Goal: Transaction & Acquisition: Purchase product/service

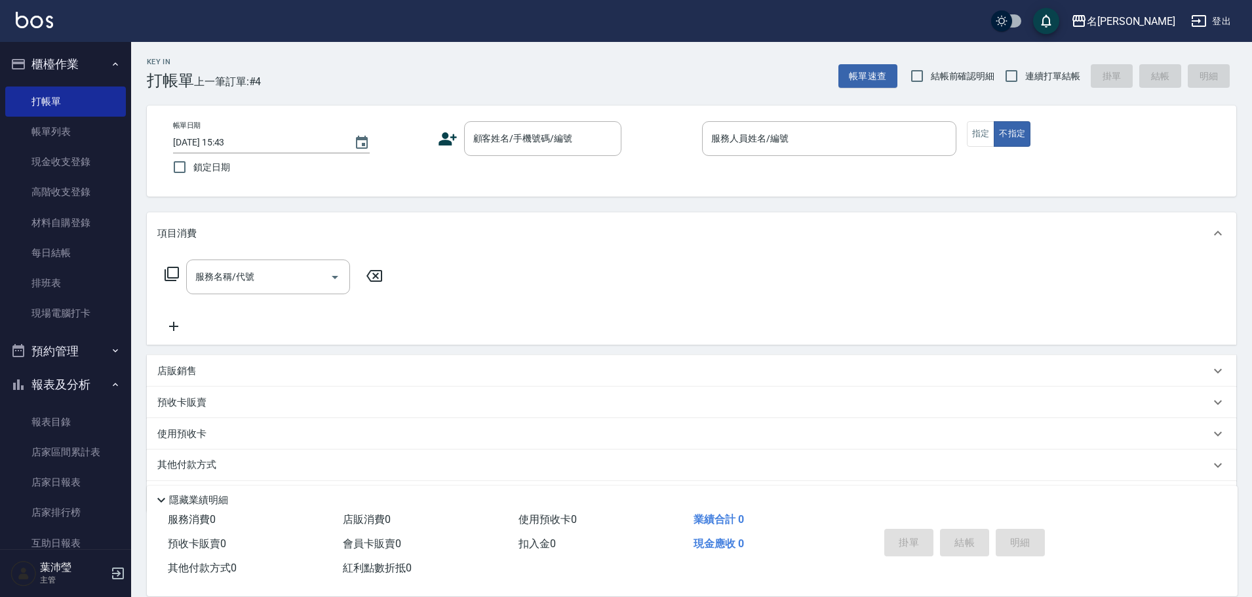
click at [121, 73] on nav "櫃檯作業 打帳單 帳單列表 現金收支登錄 高階收支登錄 材料自購登錄 每日結帳 排班表 現場電腦打卡 預約管理 預約管理 單日預約紀錄 單週預約紀錄 報表及分…" at bounding box center [65, 295] width 131 height 507
drag, startPoint x: 171, startPoint y: 34, endPoint x: 202, endPoint y: 17, distance: 35.2
click at [175, 33] on div "名[PERSON_NAME]出" at bounding box center [626, 21] width 1252 height 42
drag, startPoint x: 202, startPoint y: 17, endPoint x: 221, endPoint y: 1, distance: 24.7
click at [209, 12] on div "名[PERSON_NAME]出" at bounding box center [626, 21] width 1252 height 42
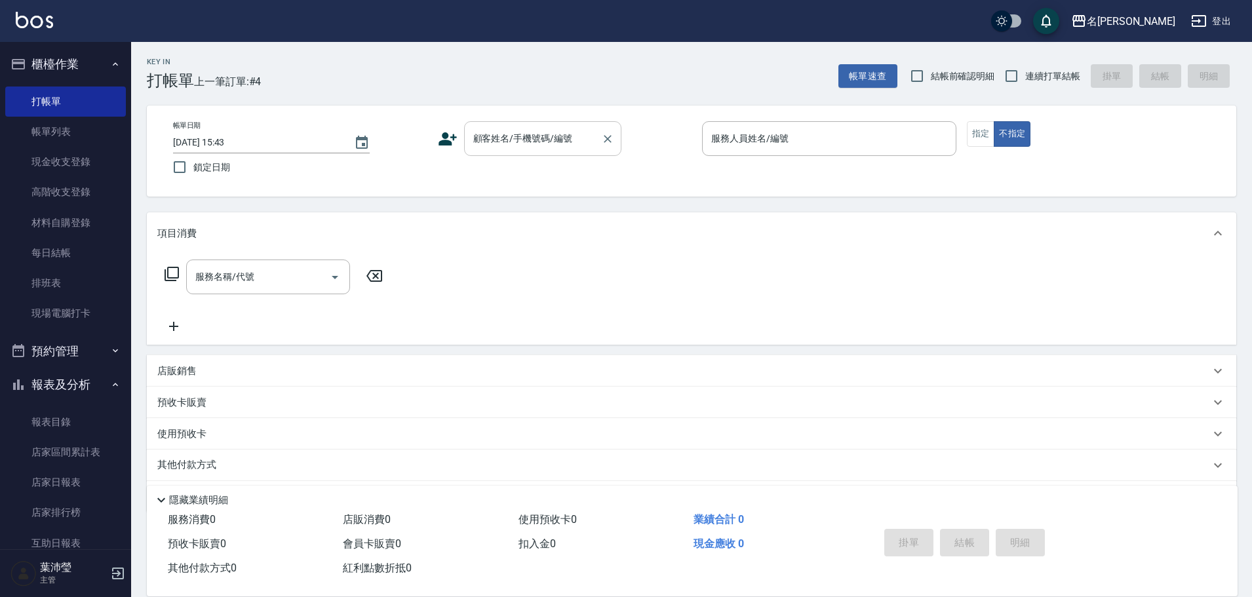
click at [529, 134] on input "顧客姓名/手機號碼/編號" at bounding box center [533, 138] width 126 height 23
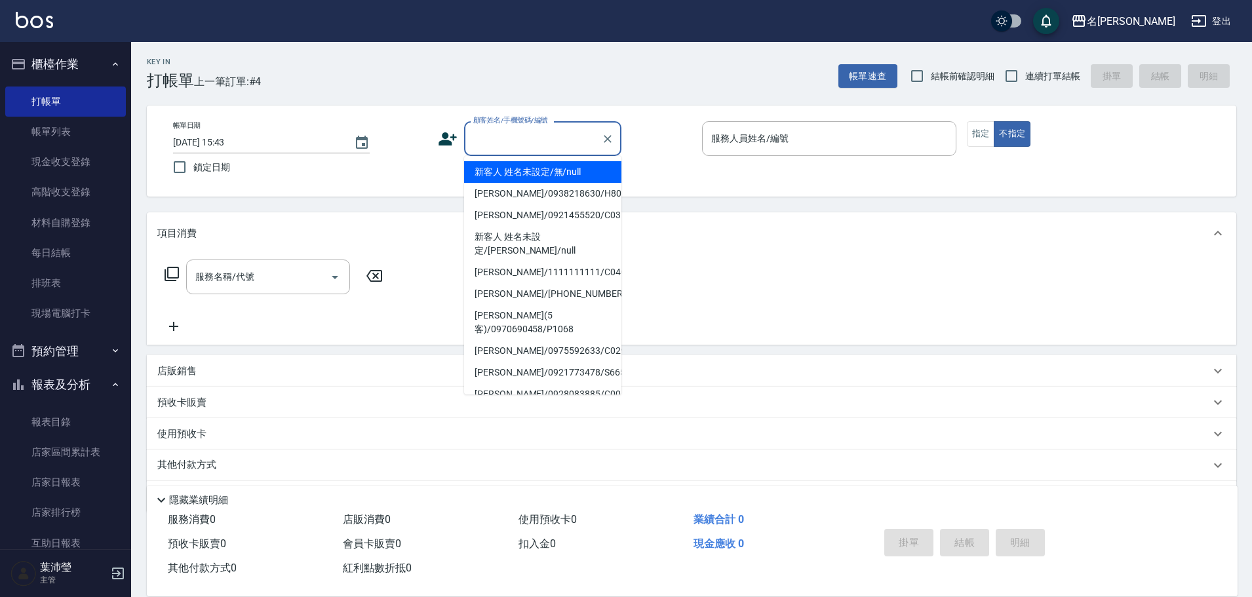
click at [534, 170] on li "新客人 姓名未設定/無/null" at bounding box center [542, 172] width 157 height 22
type input "新客人 姓名未設定/無/null"
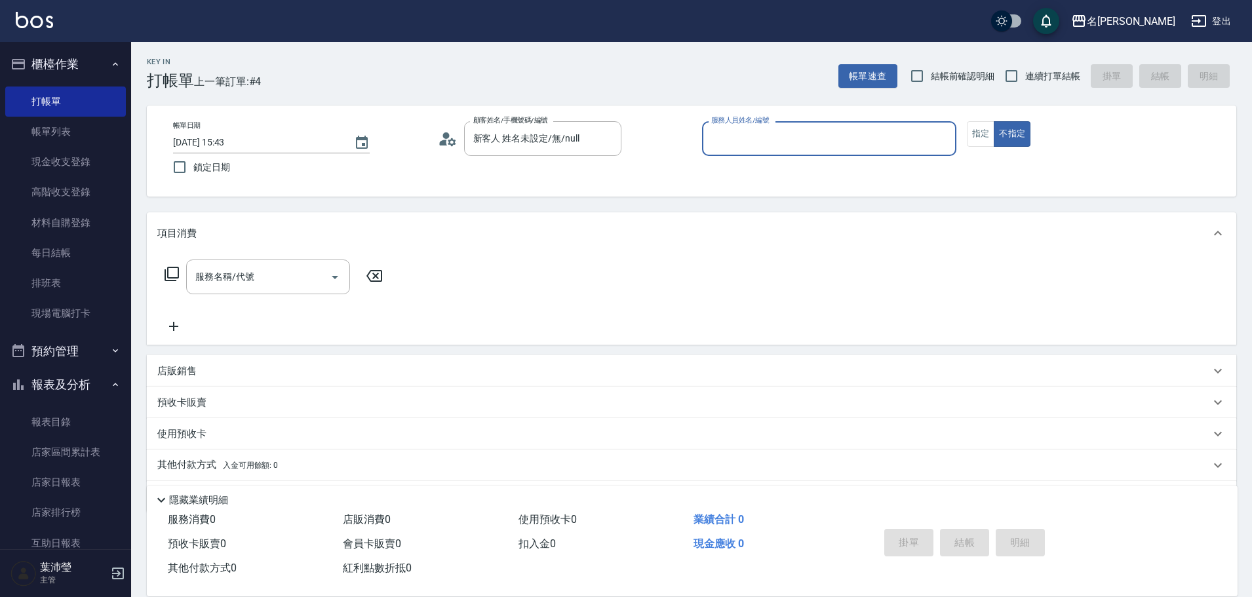
click at [735, 128] on input "服務人員姓名/編號" at bounding box center [829, 138] width 243 height 23
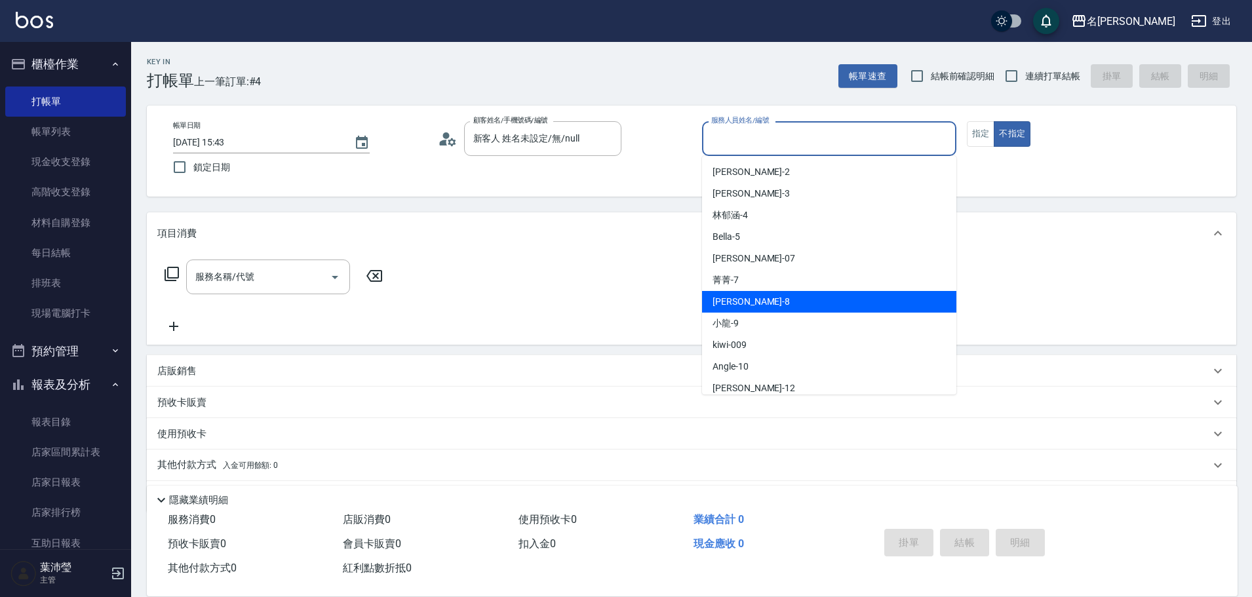
click at [798, 294] on div "Emma -8" at bounding box center [829, 302] width 254 height 22
type input "Emma-8"
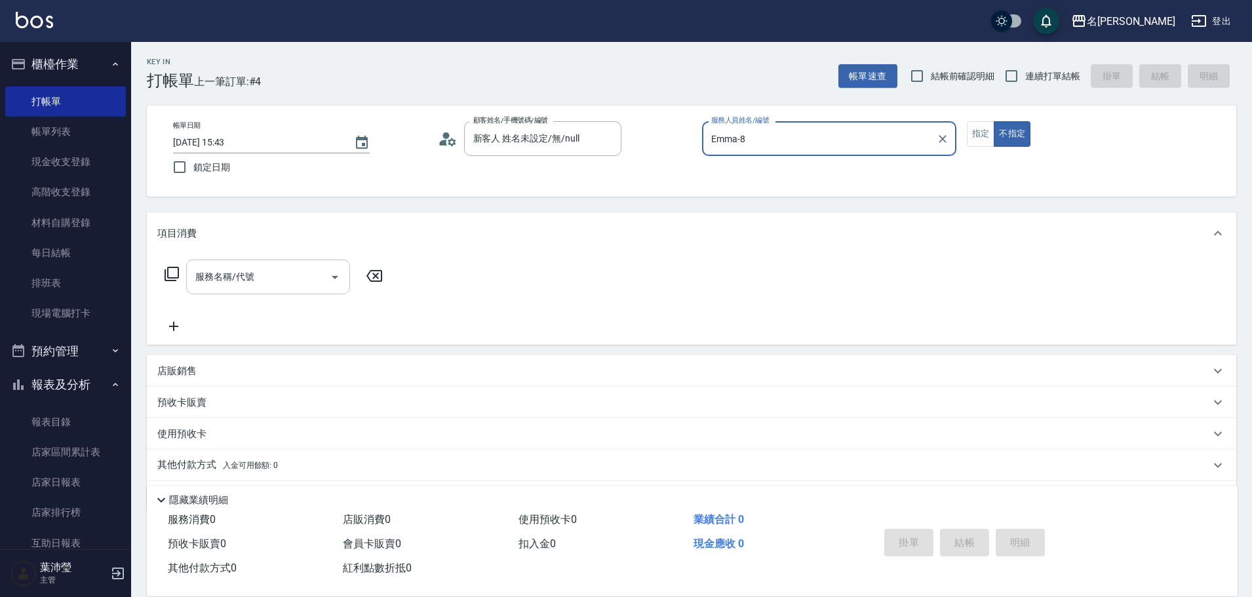
click at [308, 283] on input "服務名稱/代號" at bounding box center [258, 276] width 132 height 23
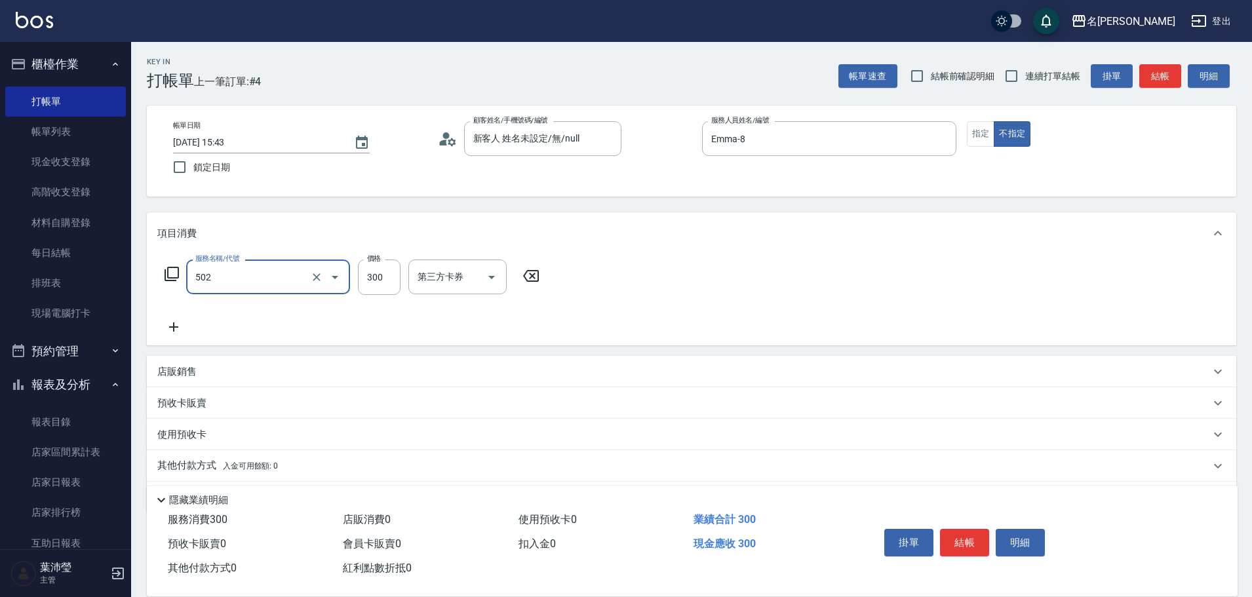
type input "洗髮(502)"
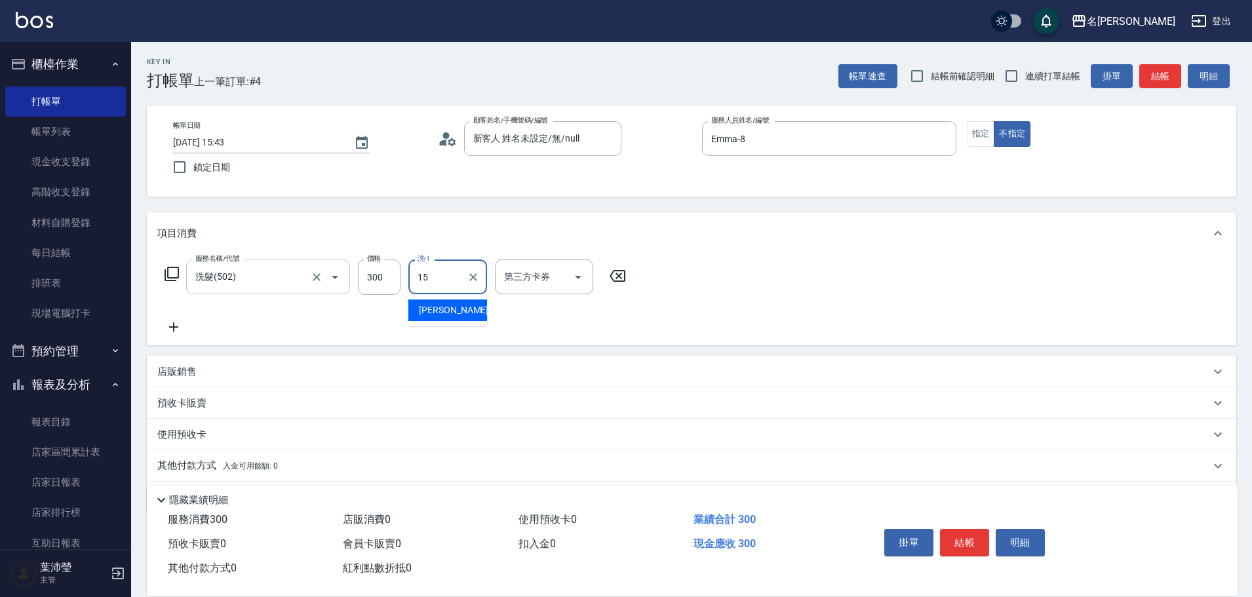
type input "慈均-15"
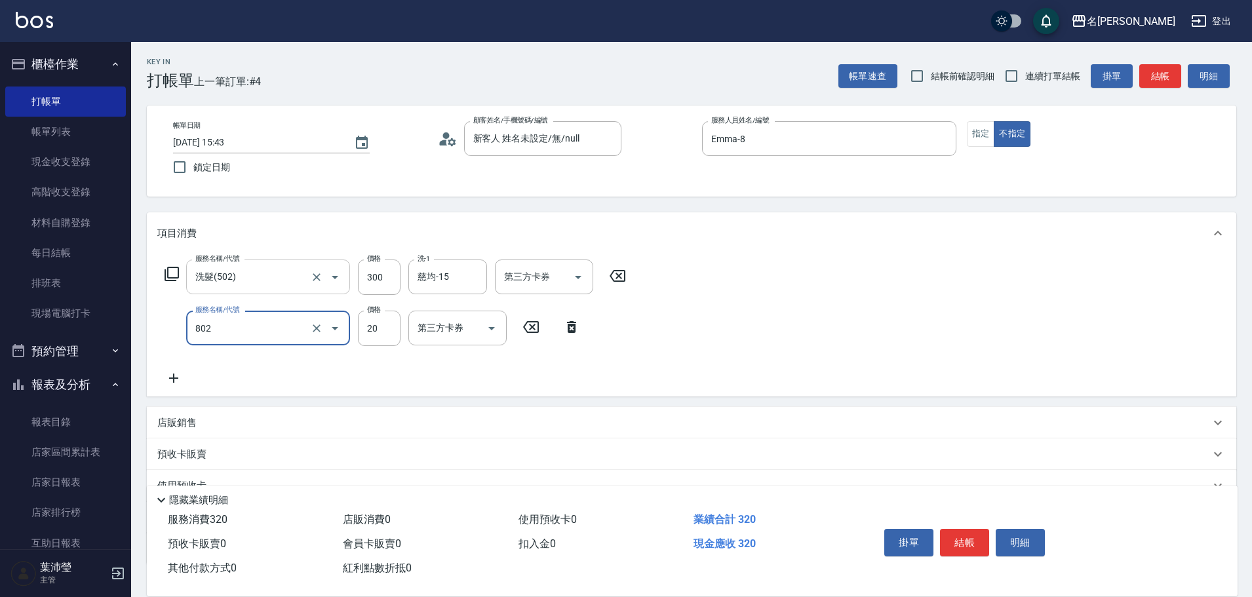
type input "潤絲(802)"
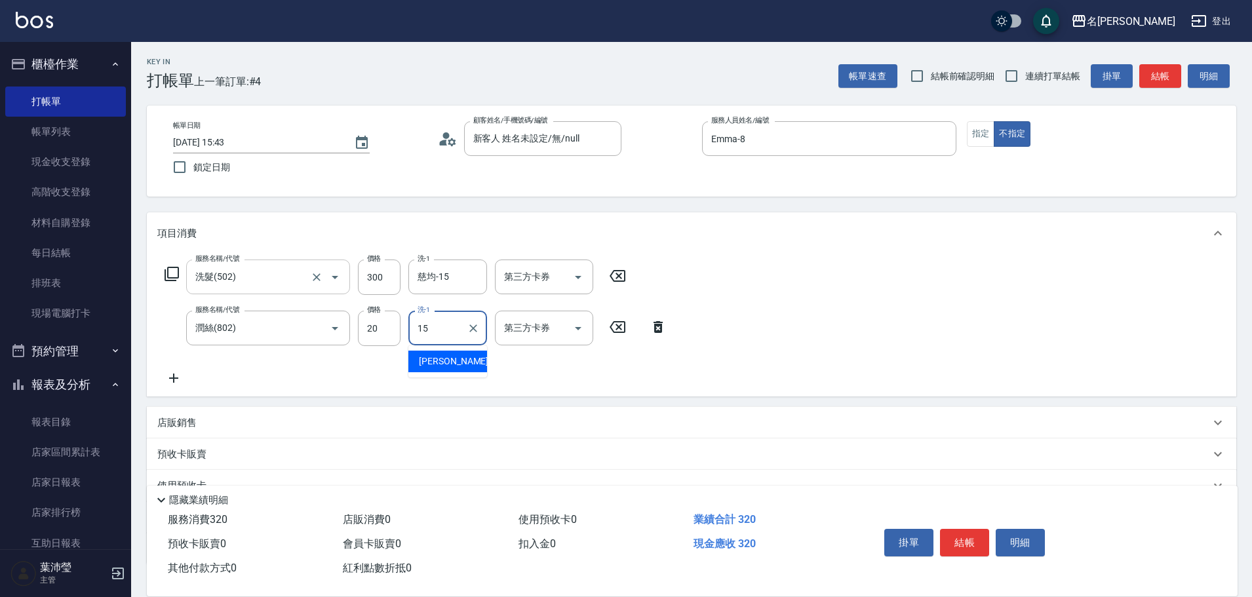
type input "慈均-15"
click at [971, 541] on button "結帳" at bounding box center [964, 543] width 49 height 28
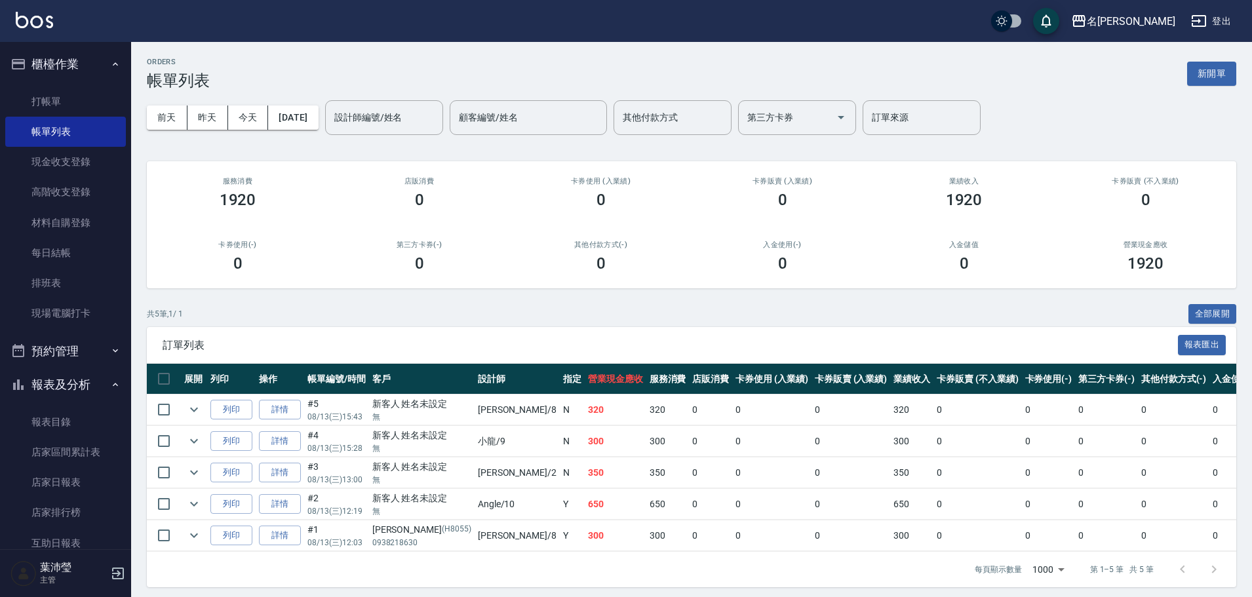
click at [581, 574] on div "每頁顯示數量 1000 1000 第 1–5 筆 共 5 筆" at bounding box center [691, 569] width 1089 height 35
click at [74, 95] on link "打帳單" at bounding box center [65, 102] width 121 height 30
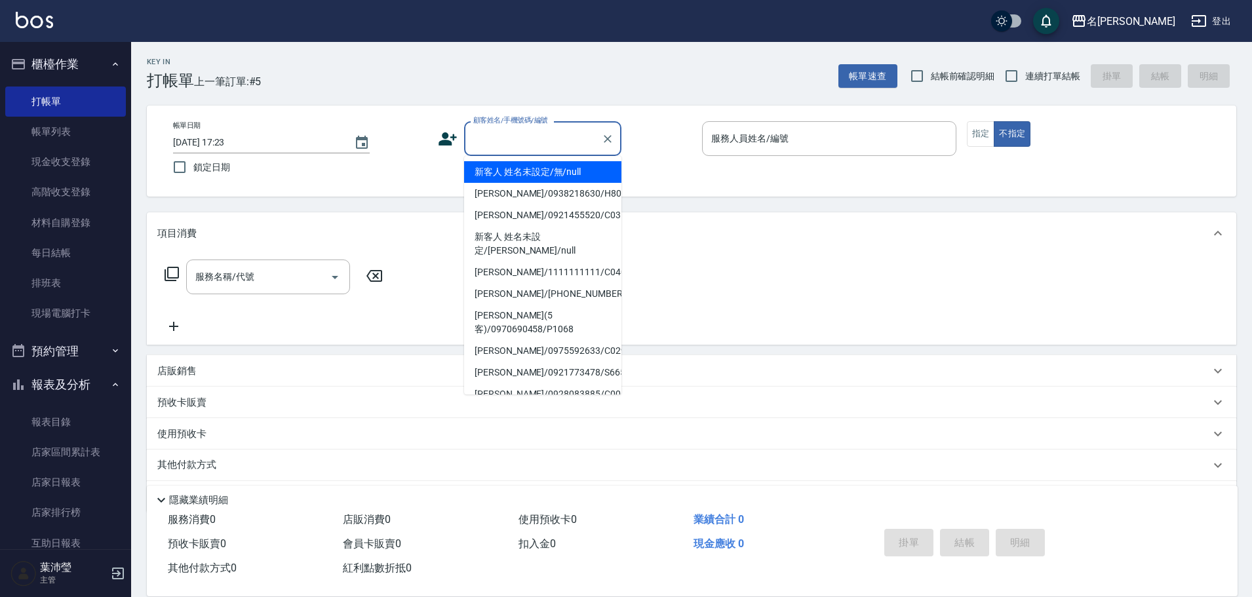
click at [518, 139] on input "顧客姓名/手機號碼/編號" at bounding box center [533, 138] width 126 height 23
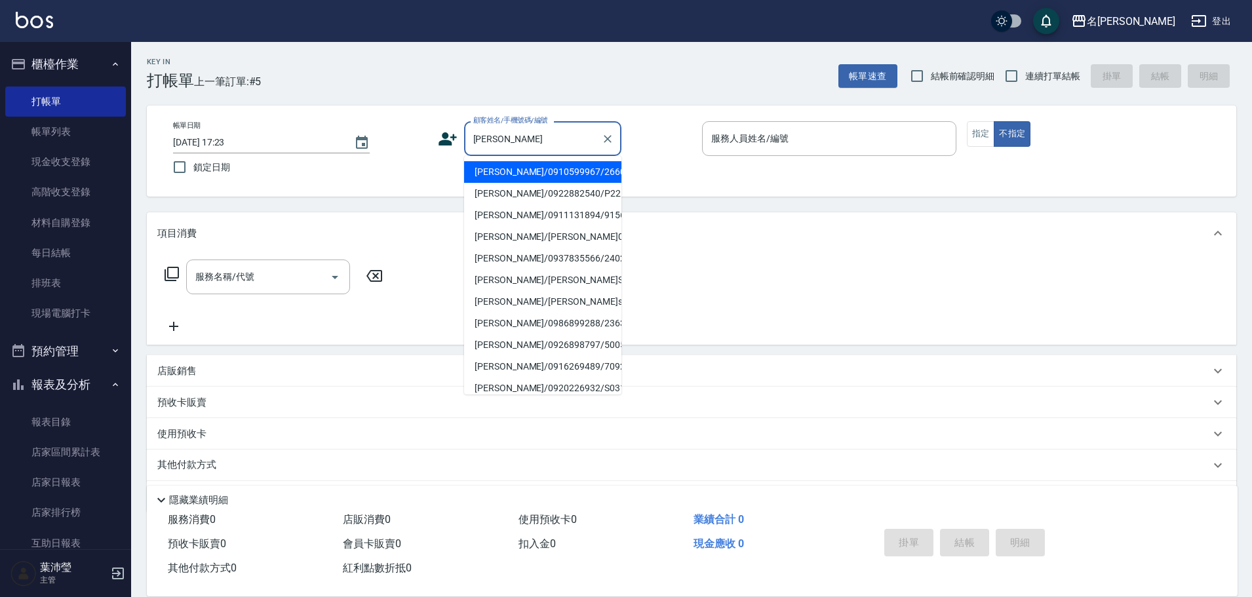
click at [537, 170] on li "[PERSON_NAME]/0910599967/2660" at bounding box center [542, 172] width 157 height 22
type input "[PERSON_NAME]/0910599967/2660"
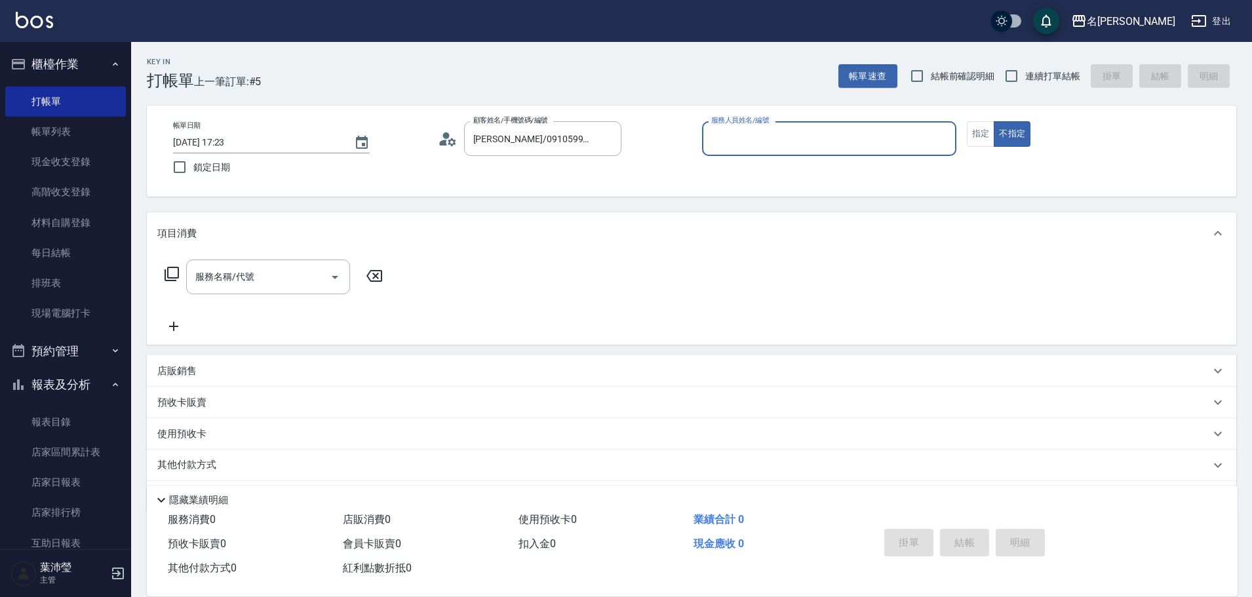
type input "敏卉-2"
click at [978, 134] on button "指定" at bounding box center [981, 134] width 28 height 26
click at [173, 273] on icon at bounding box center [172, 274] width 16 height 16
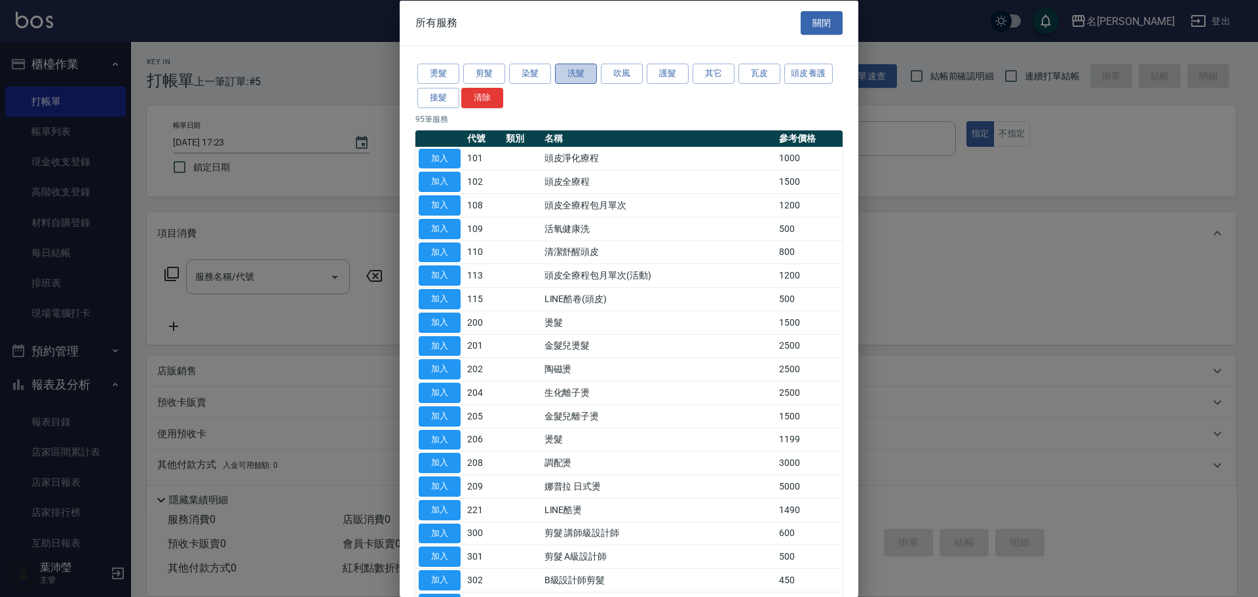
click at [573, 78] on button "洗髮" at bounding box center [576, 74] width 42 height 20
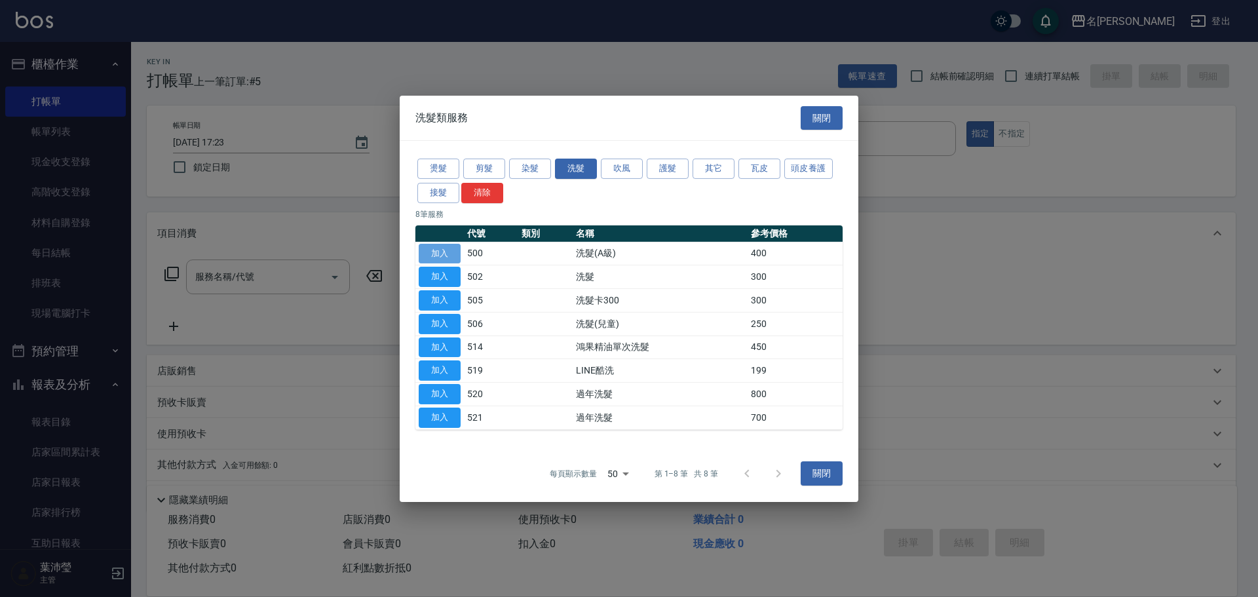
click at [445, 247] on button "加入" at bounding box center [440, 253] width 42 height 20
type input "洗髮(A級)(500)"
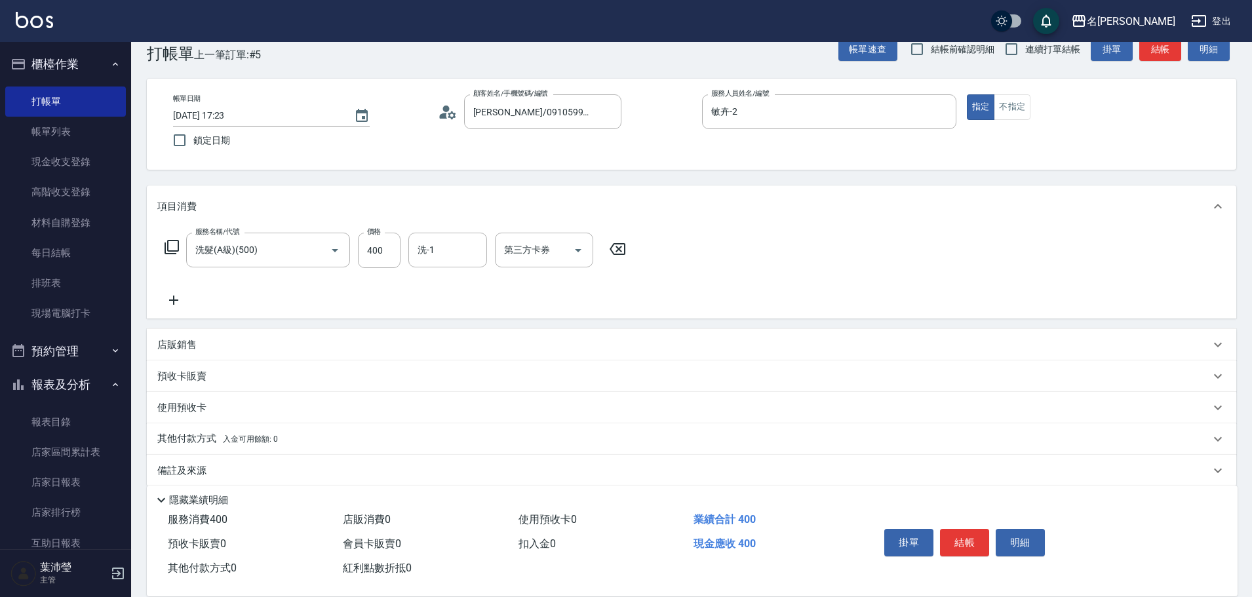
scroll to position [42, 0]
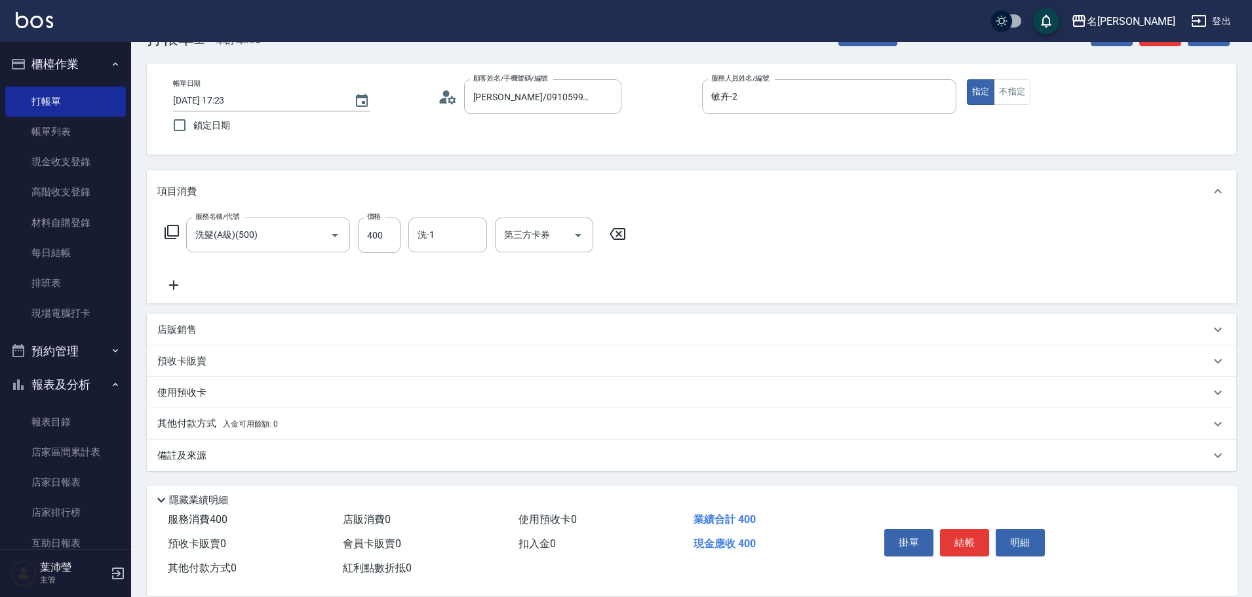
click at [185, 422] on p "其他付款方式 入金可用餘額: 0" at bounding box center [217, 424] width 121 height 14
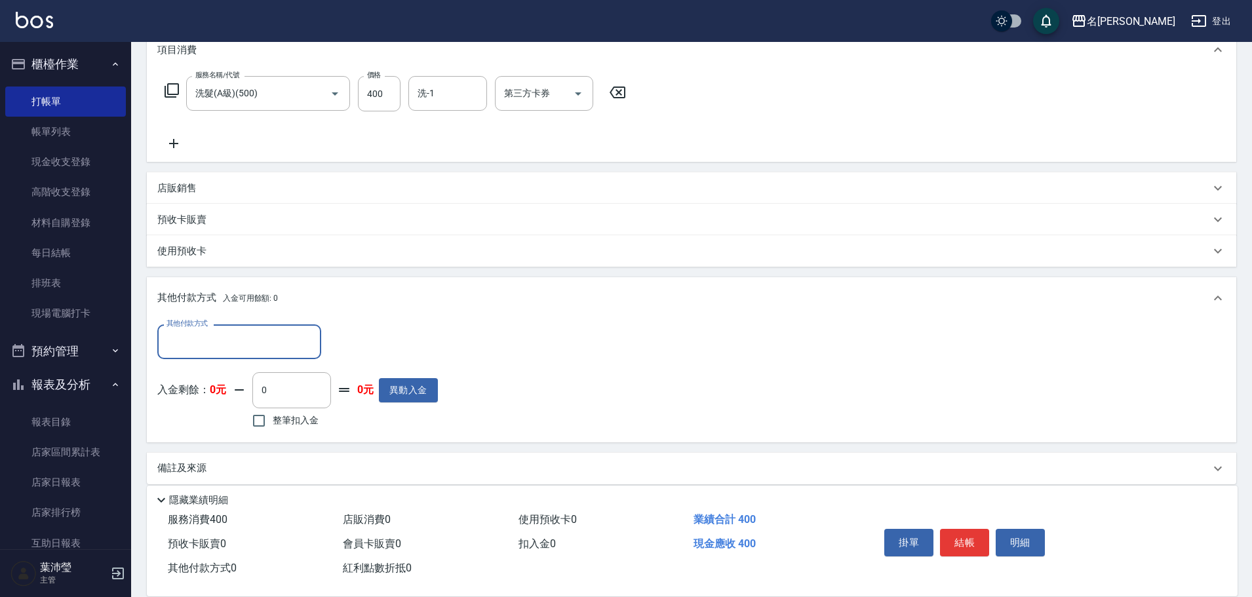
scroll to position [197, 0]
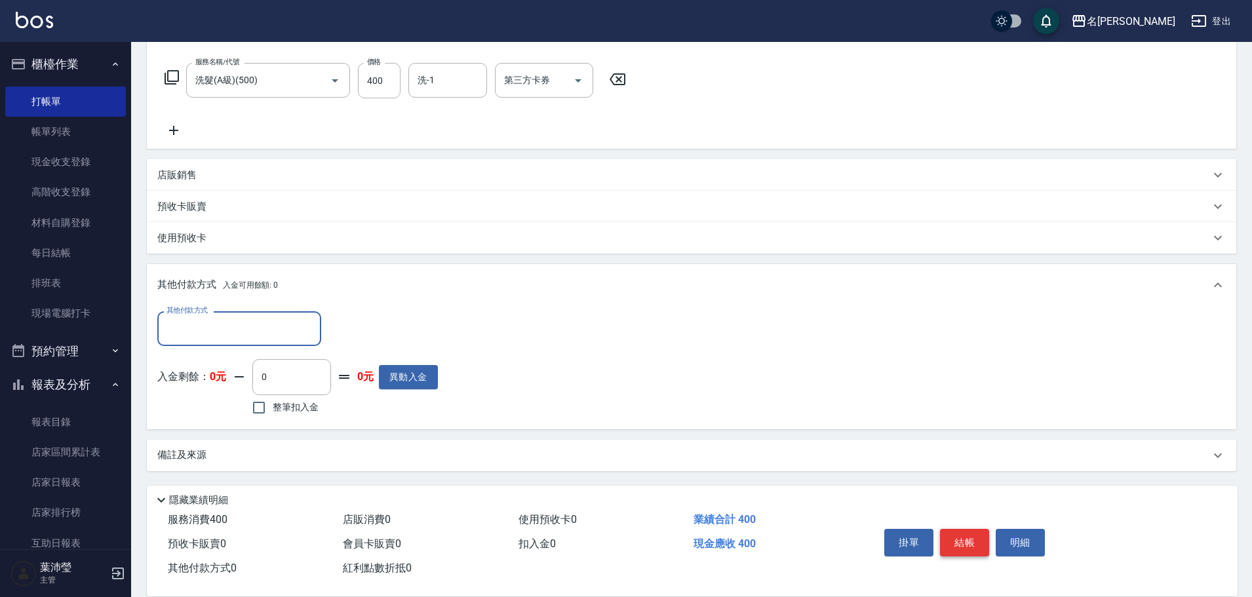
click at [961, 535] on button "結帳" at bounding box center [964, 543] width 49 height 28
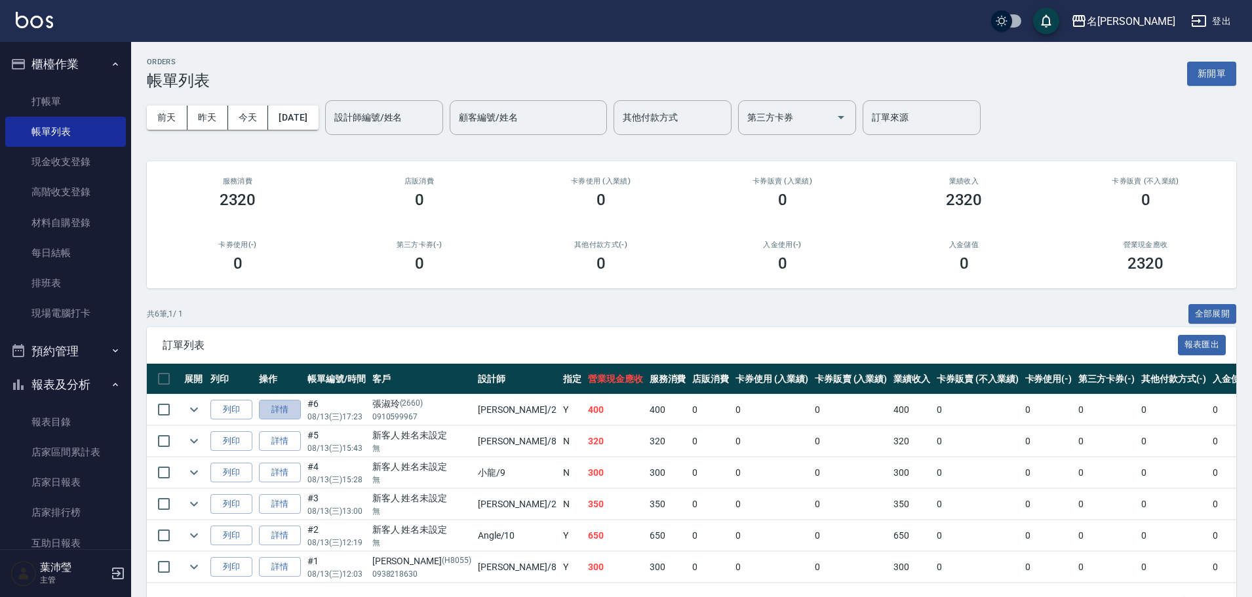
click at [293, 412] on link "詳情" at bounding box center [280, 410] width 42 height 20
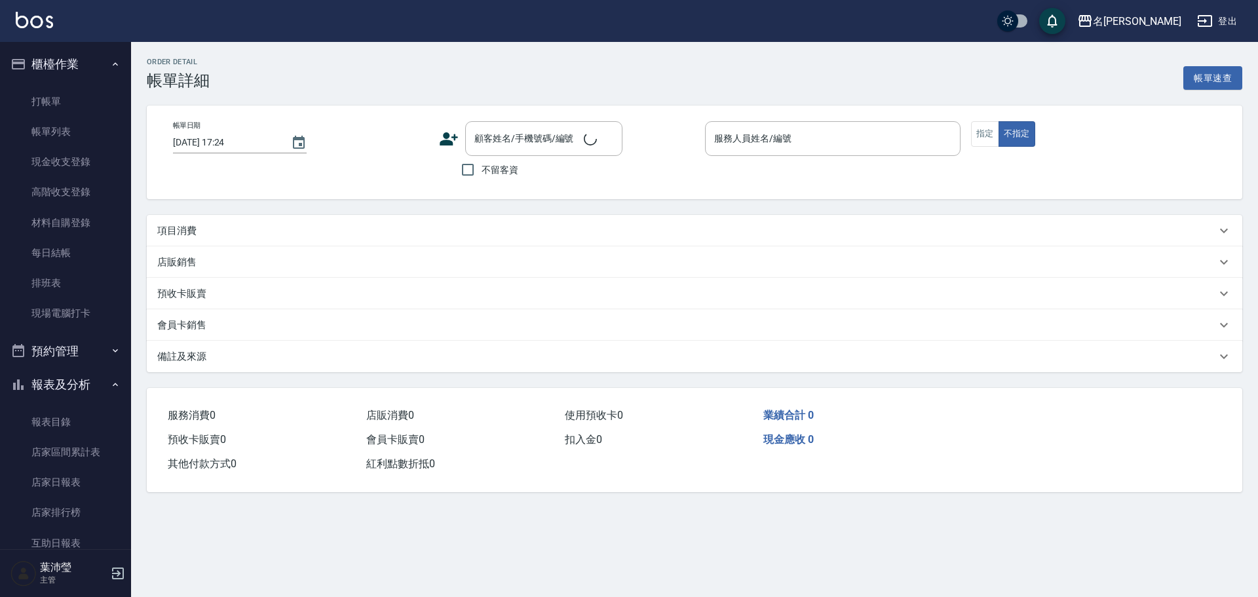
type input "[DATE] 17:23"
type input "敏卉-2"
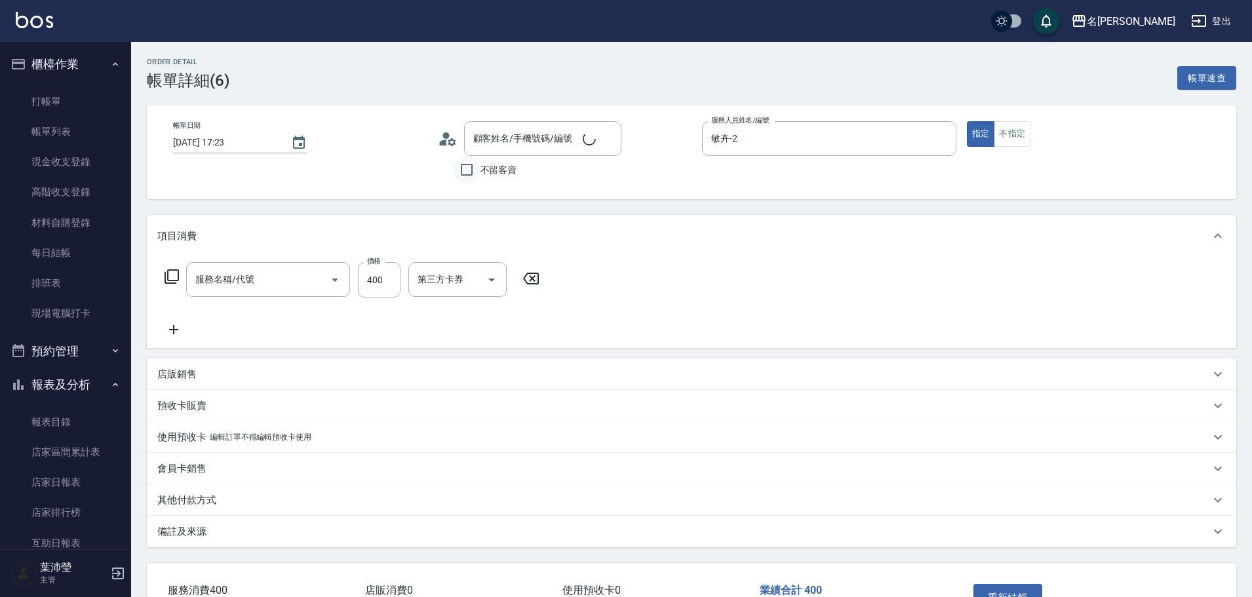
type input "[PERSON_NAME]/0910599967/2660"
type input "洗髮(A級)(500)"
click at [174, 275] on icon at bounding box center [172, 277] width 16 height 16
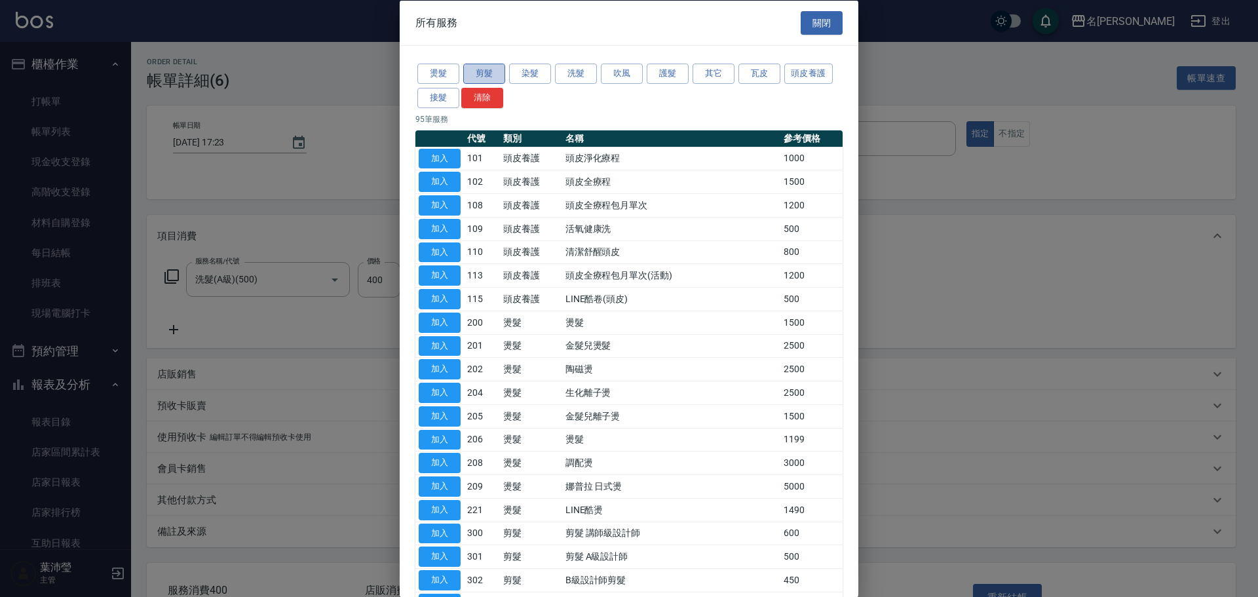
click at [492, 66] on button "剪髮" at bounding box center [484, 74] width 42 height 20
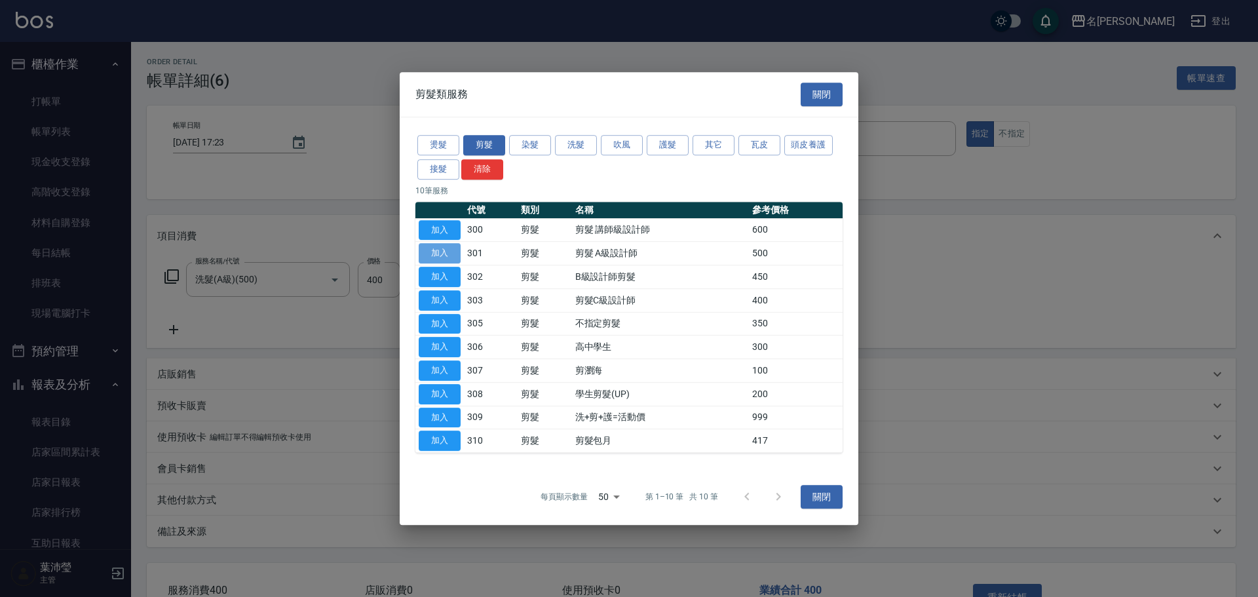
click at [451, 252] on button "加入" at bounding box center [440, 253] width 42 height 20
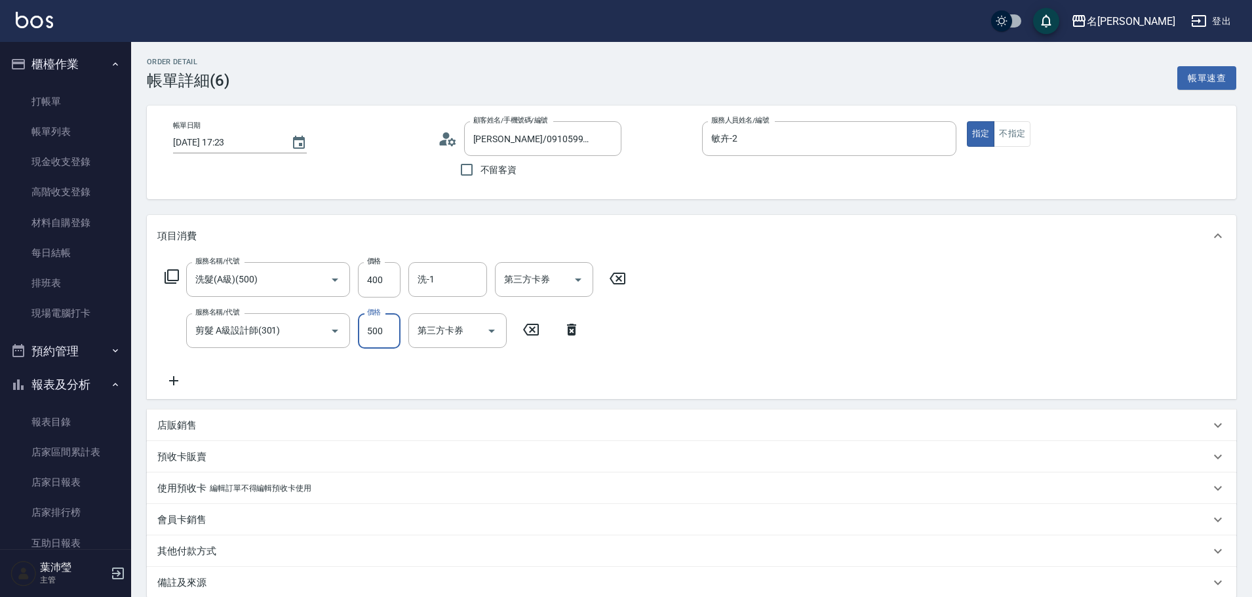
click at [394, 332] on input "500" at bounding box center [379, 330] width 43 height 35
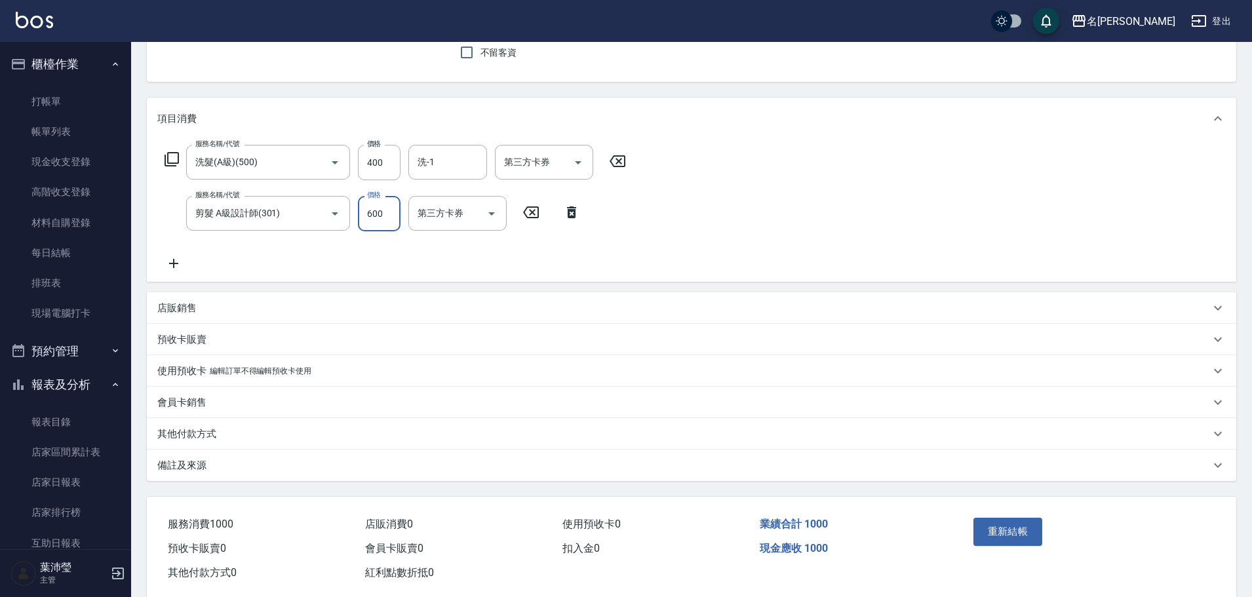
scroll to position [143, 0]
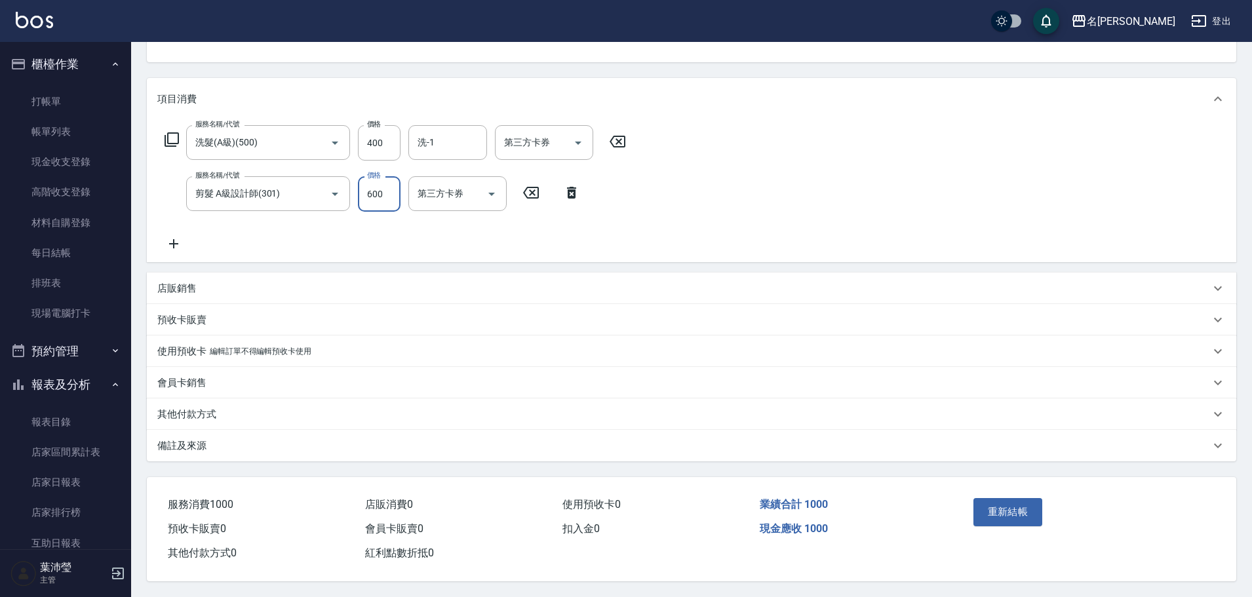
type input "600"
click at [971, 499] on div "重新結帳" at bounding box center [1027, 521] width 119 height 57
click at [987, 511] on button "重新結帳" at bounding box center [1007, 512] width 69 height 28
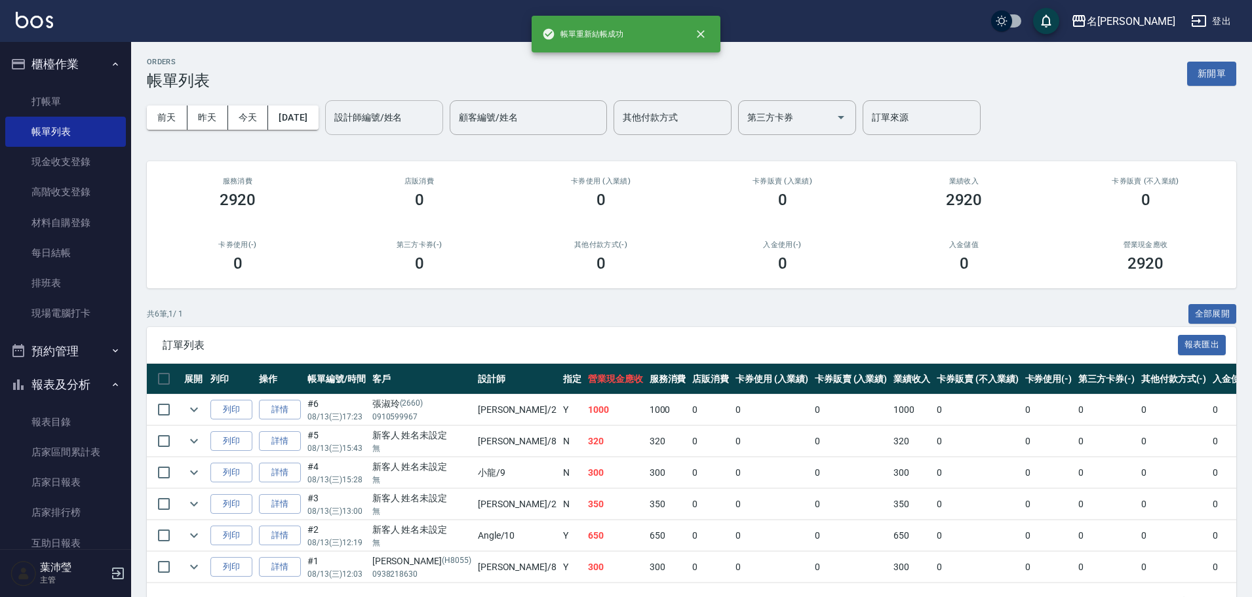
click at [384, 125] on input "設計師編號/姓名" at bounding box center [384, 117] width 106 height 23
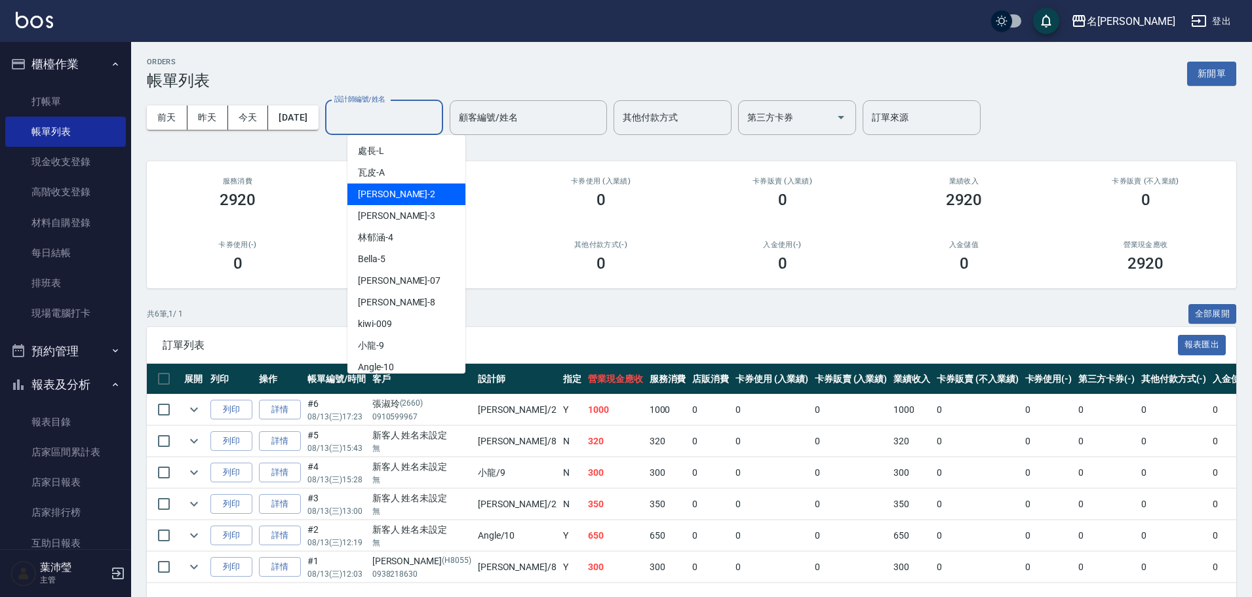
drag, startPoint x: 386, startPoint y: 197, endPoint x: 380, endPoint y: 191, distance: 8.4
click at [386, 197] on div "敏卉 -2" at bounding box center [406, 195] width 118 height 22
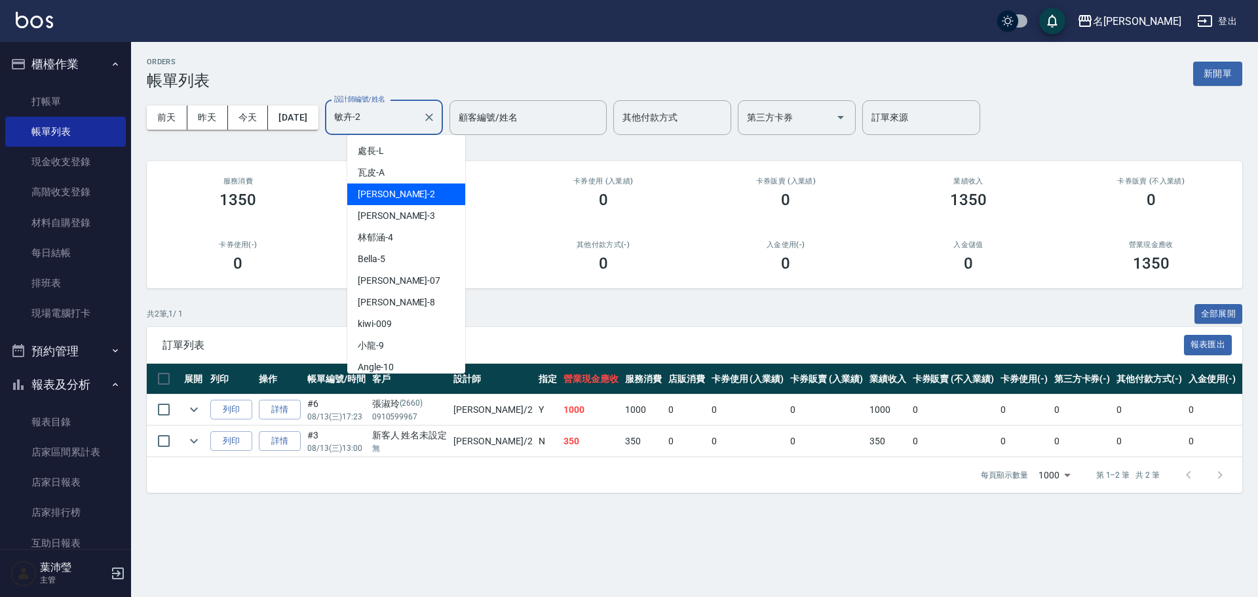
click at [414, 124] on input "敏卉-2" at bounding box center [374, 117] width 87 height 23
click at [412, 254] on div "Bella -5" at bounding box center [406, 259] width 118 height 22
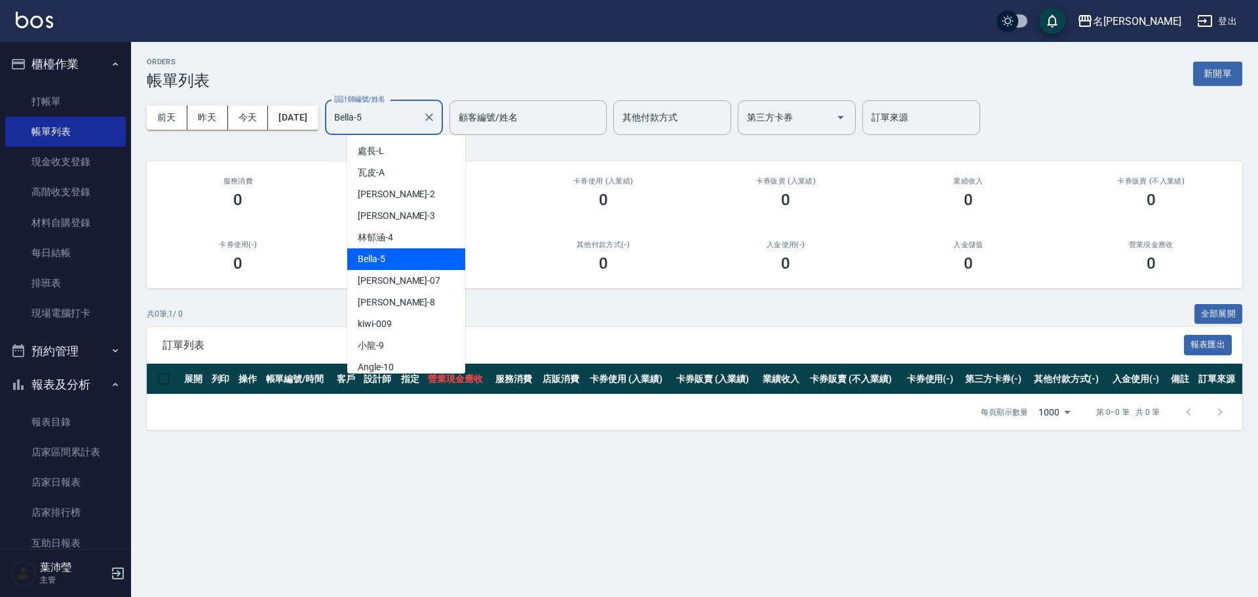
click at [406, 117] on input "Bella-5" at bounding box center [374, 117] width 87 height 23
click at [390, 301] on span "Emma -8" at bounding box center [396, 303] width 77 height 14
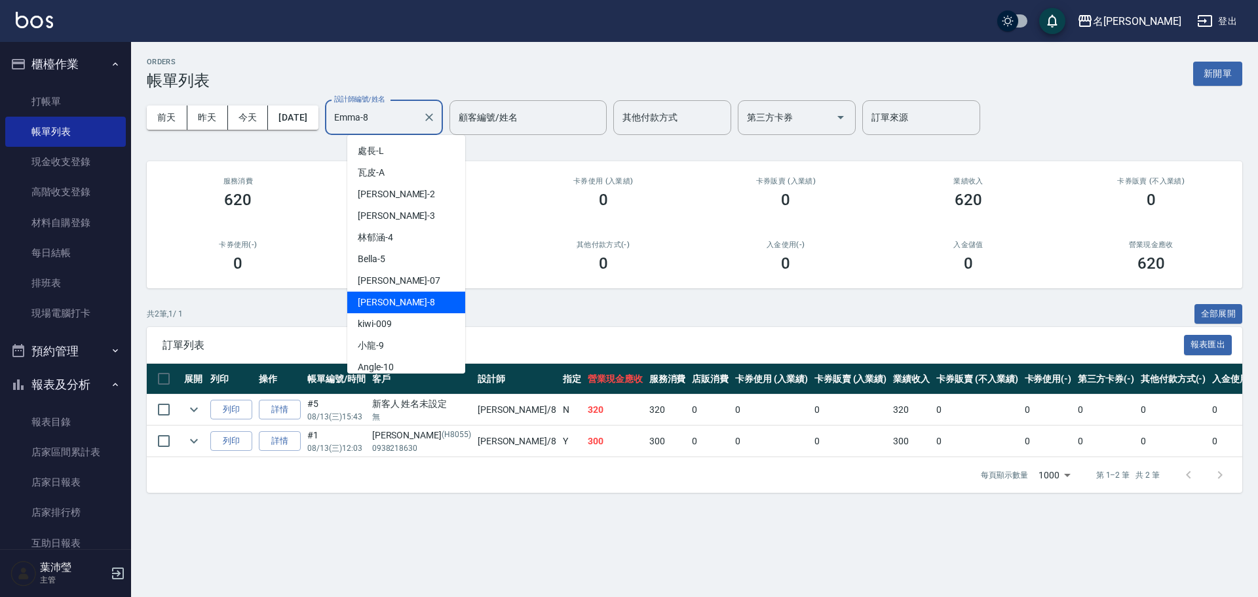
click at [418, 115] on input "Emma-8" at bounding box center [374, 117] width 87 height 23
click at [447, 362] on div "Angle -10" at bounding box center [406, 368] width 118 height 22
type input "Angle-10"
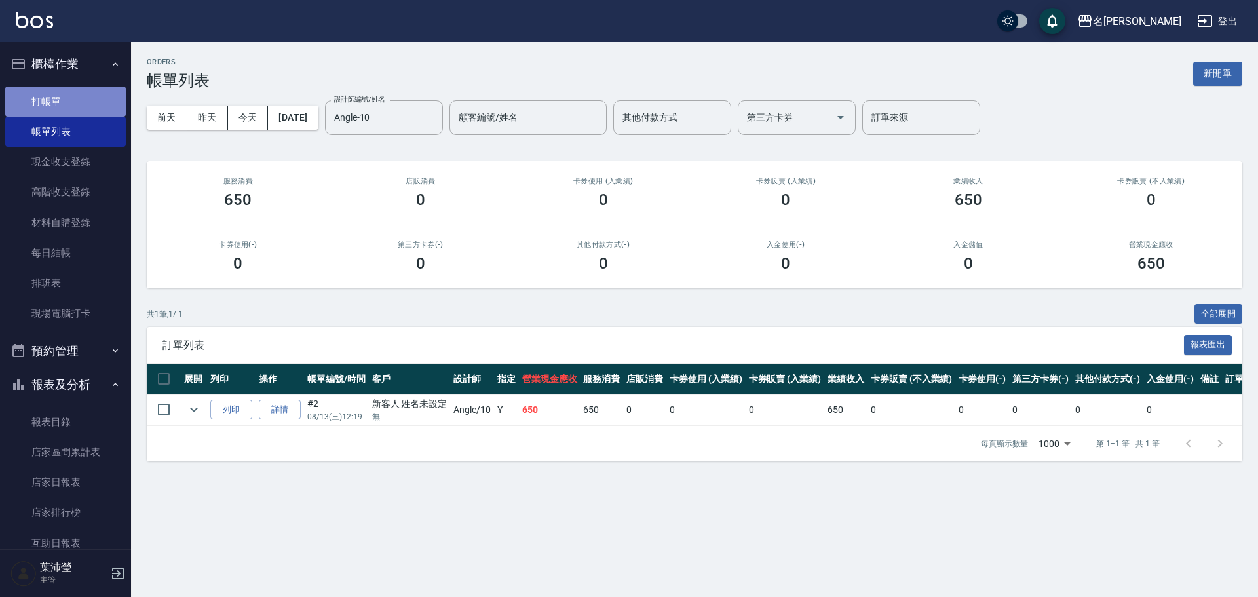
click at [83, 96] on link "打帳單" at bounding box center [65, 102] width 121 height 30
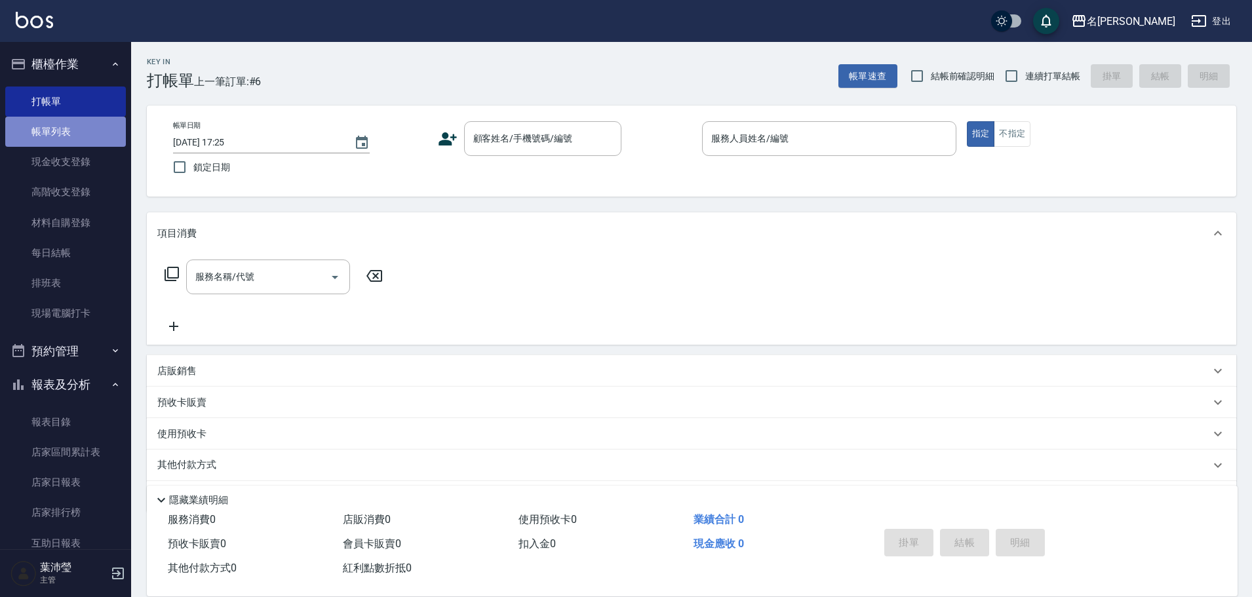
click at [68, 134] on link "帳單列表" at bounding box center [65, 132] width 121 height 30
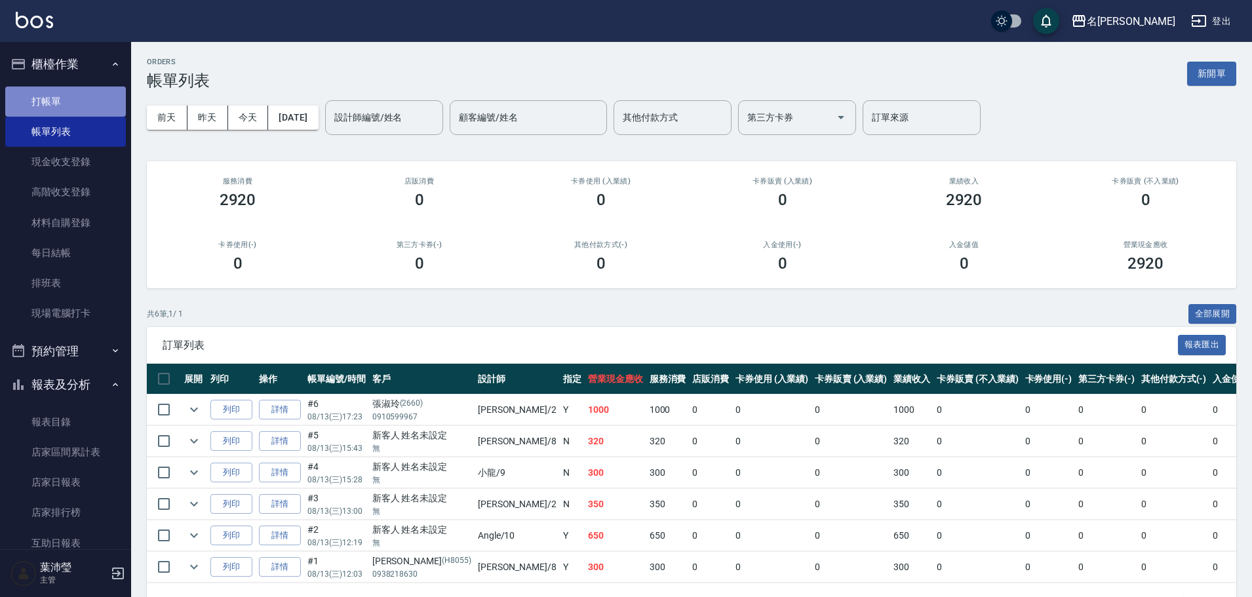
click at [83, 90] on link "打帳單" at bounding box center [65, 102] width 121 height 30
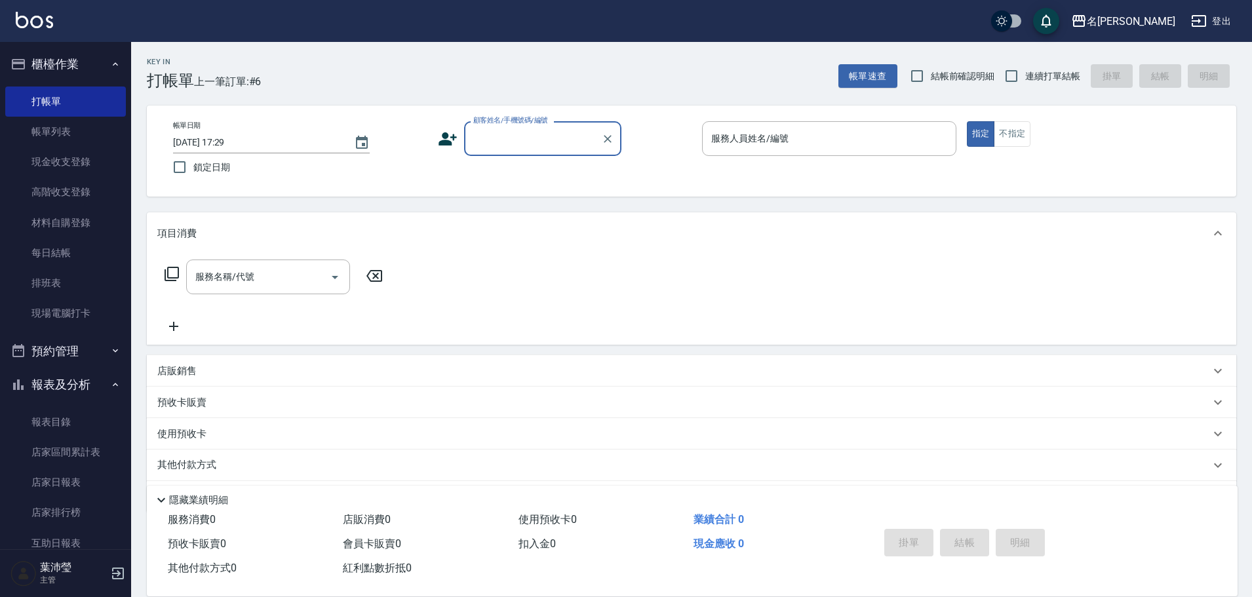
click at [174, 267] on icon at bounding box center [172, 274] width 14 height 14
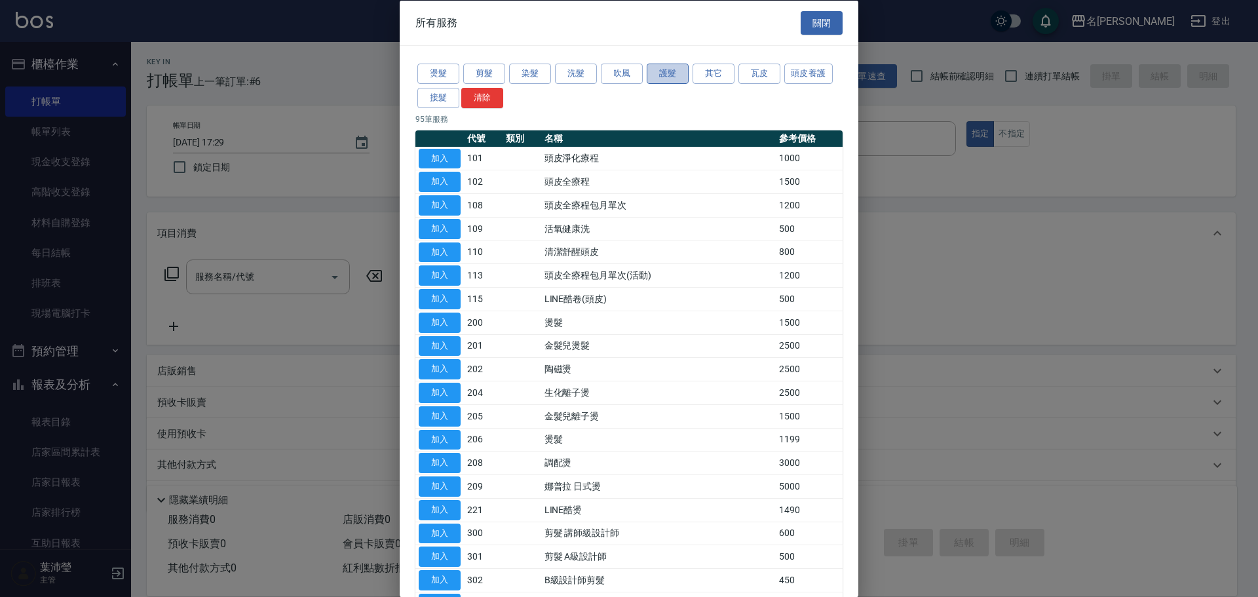
click at [672, 72] on button "護髮" at bounding box center [668, 74] width 42 height 20
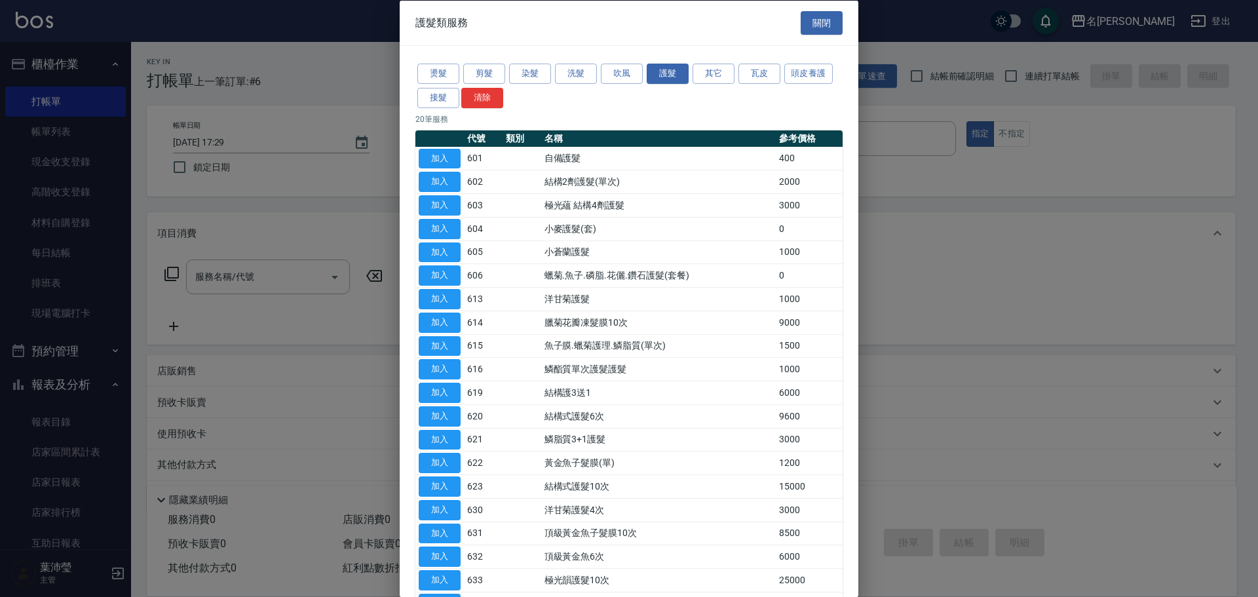
drag, startPoint x: 860, startPoint y: 505, endPoint x: 874, endPoint y: 536, distance: 33.4
click at [874, 536] on div at bounding box center [629, 298] width 1258 height 597
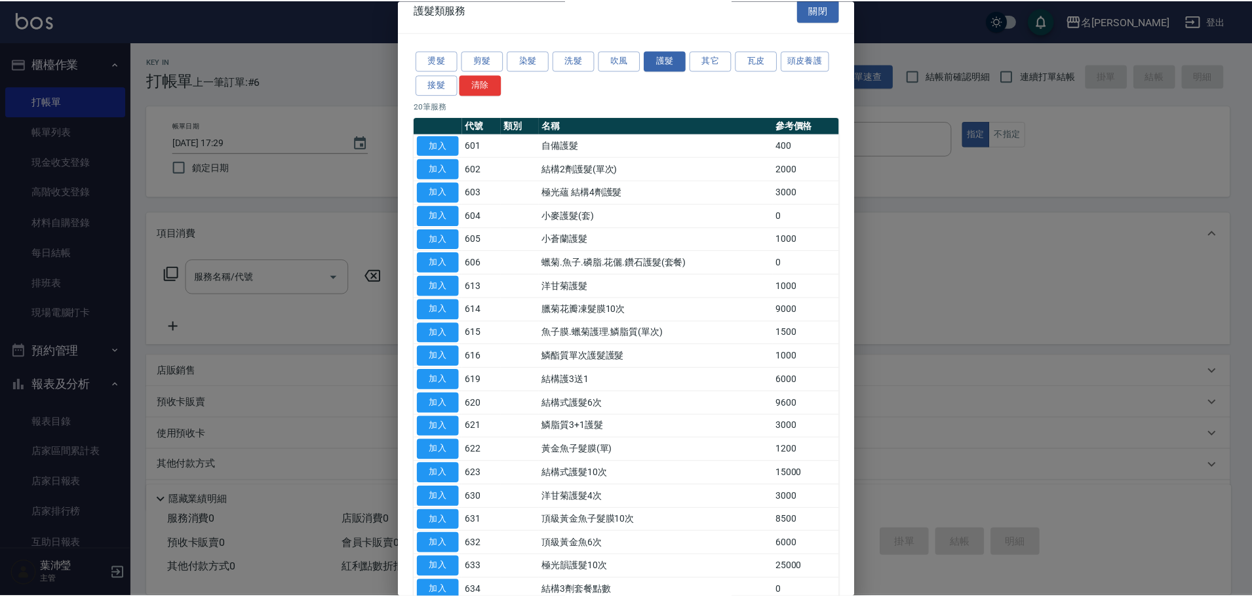
scroll to position [10, 0]
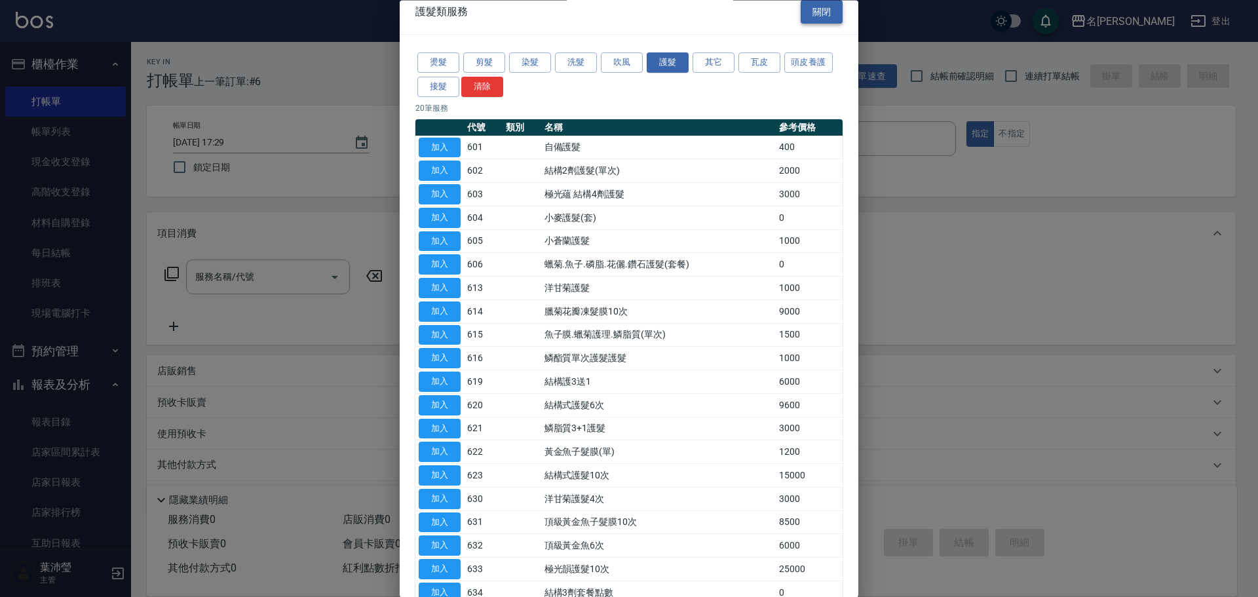
click at [804, 10] on button "關閉" at bounding box center [822, 12] width 42 height 24
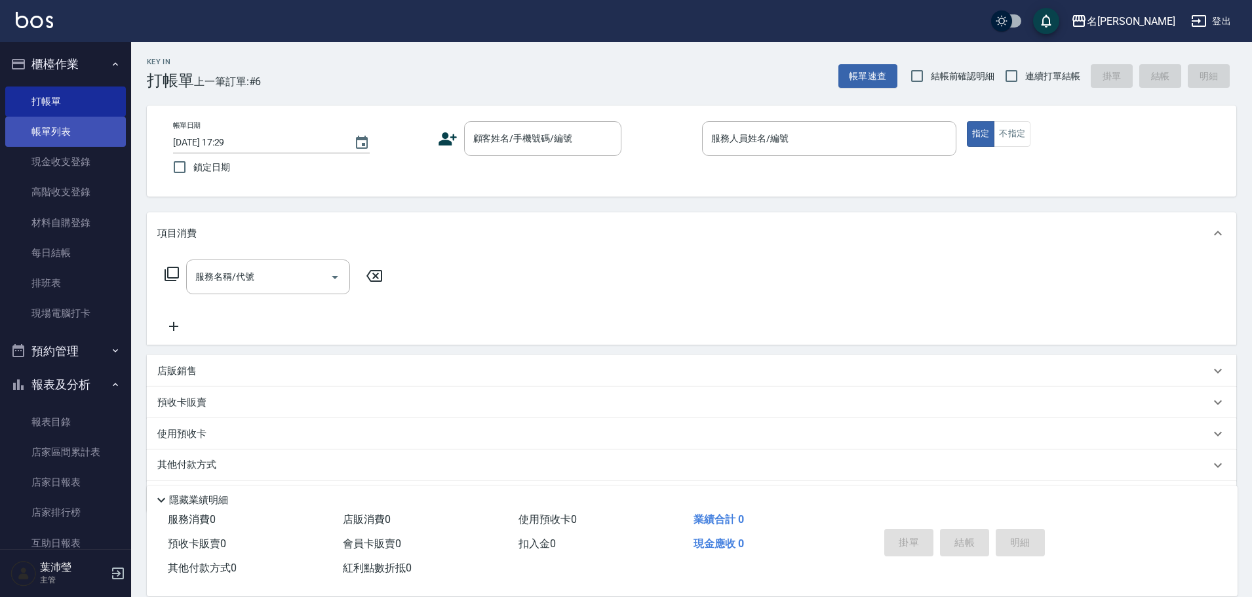
click at [107, 134] on link "帳單列表" at bounding box center [65, 132] width 121 height 30
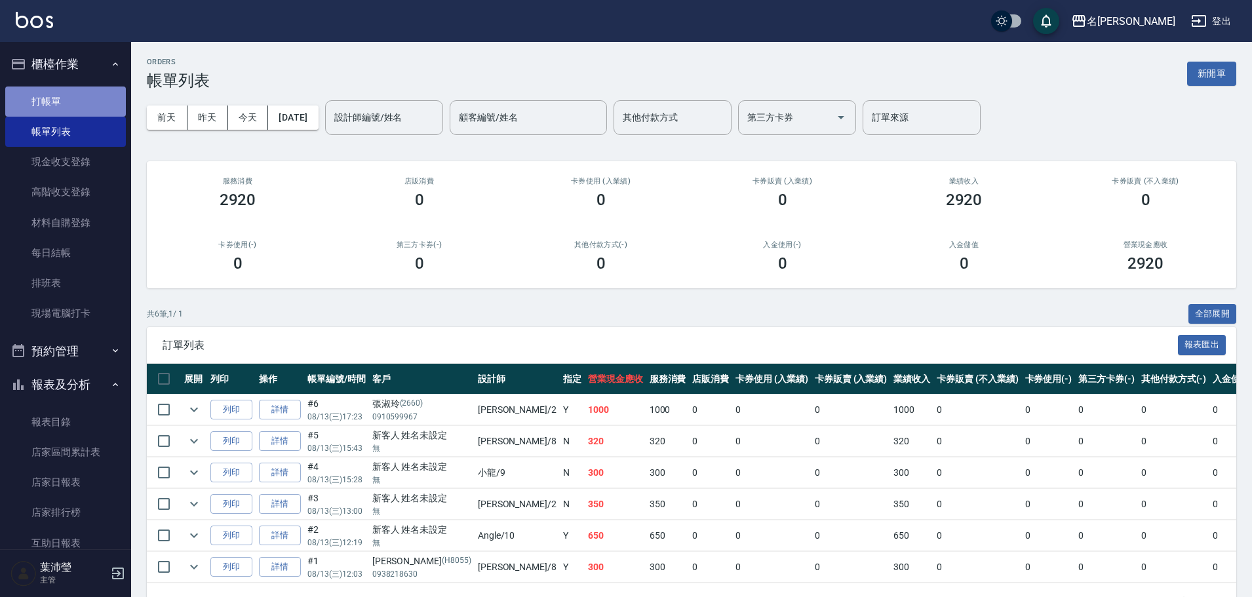
click at [84, 105] on link "打帳單" at bounding box center [65, 102] width 121 height 30
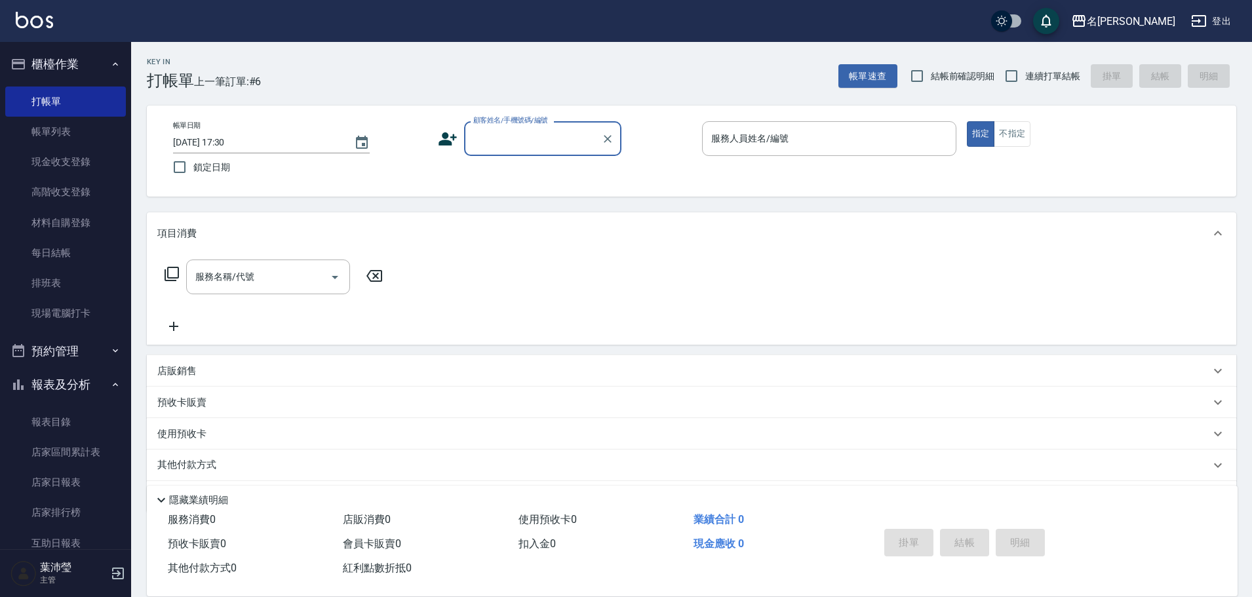
click at [492, 134] on input "顧客姓名/手機號碼/編號" at bounding box center [533, 138] width 126 height 23
click at [491, 172] on li "陳盛招/0918085581/p1629" at bounding box center [542, 172] width 157 height 22
type input "陳盛招/0918085581/p1629"
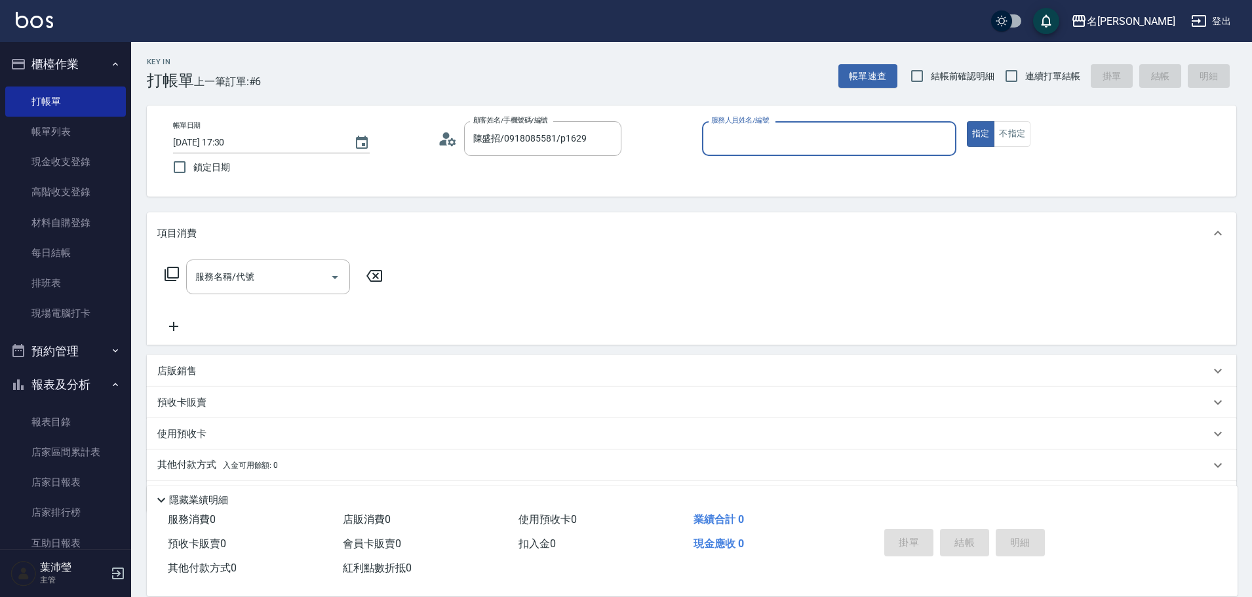
click at [884, 140] on input "服務人員姓名/編號" at bounding box center [829, 138] width 243 height 23
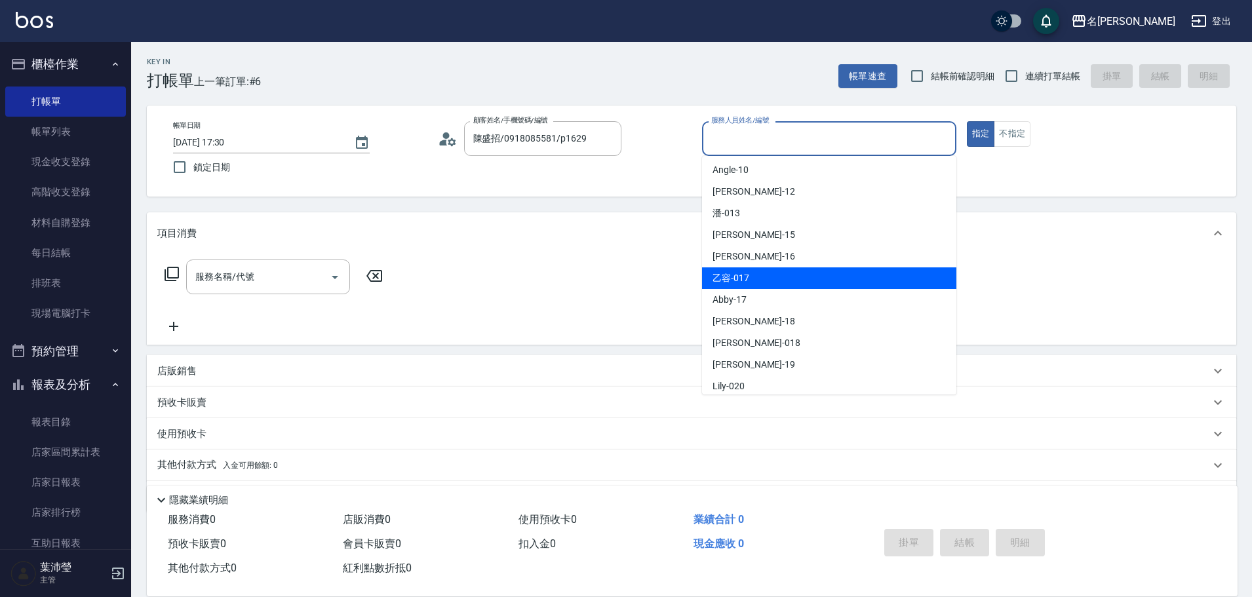
scroll to position [262, 0]
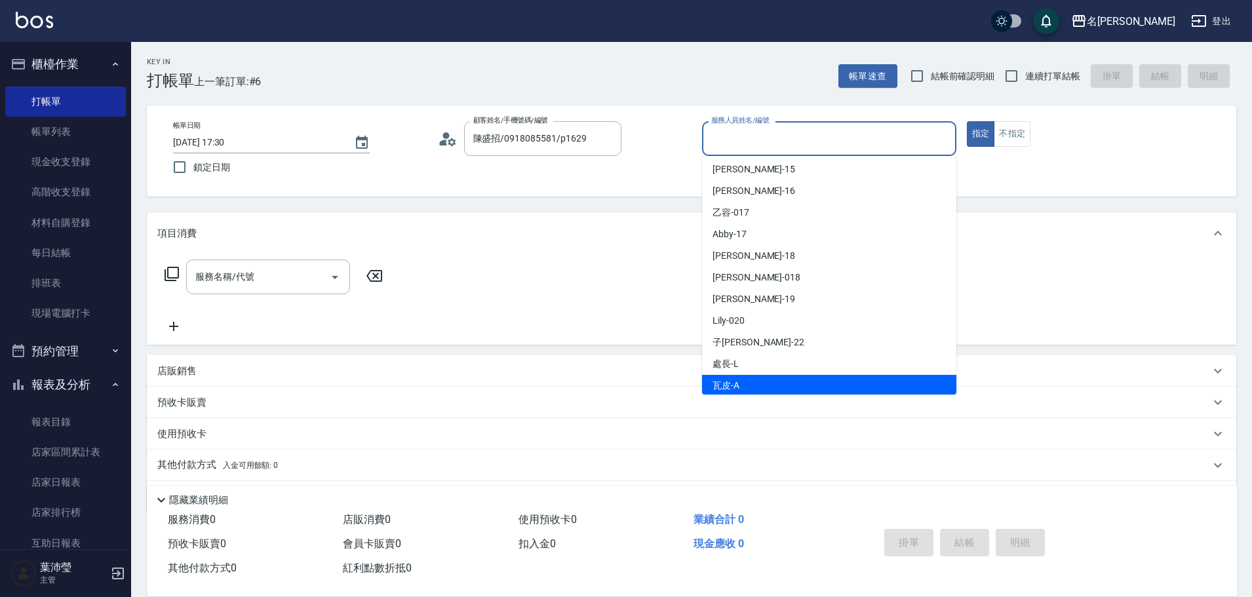
click at [736, 390] on span "瓦皮 -A" at bounding box center [725, 386] width 27 height 14
type input "瓦皮-A"
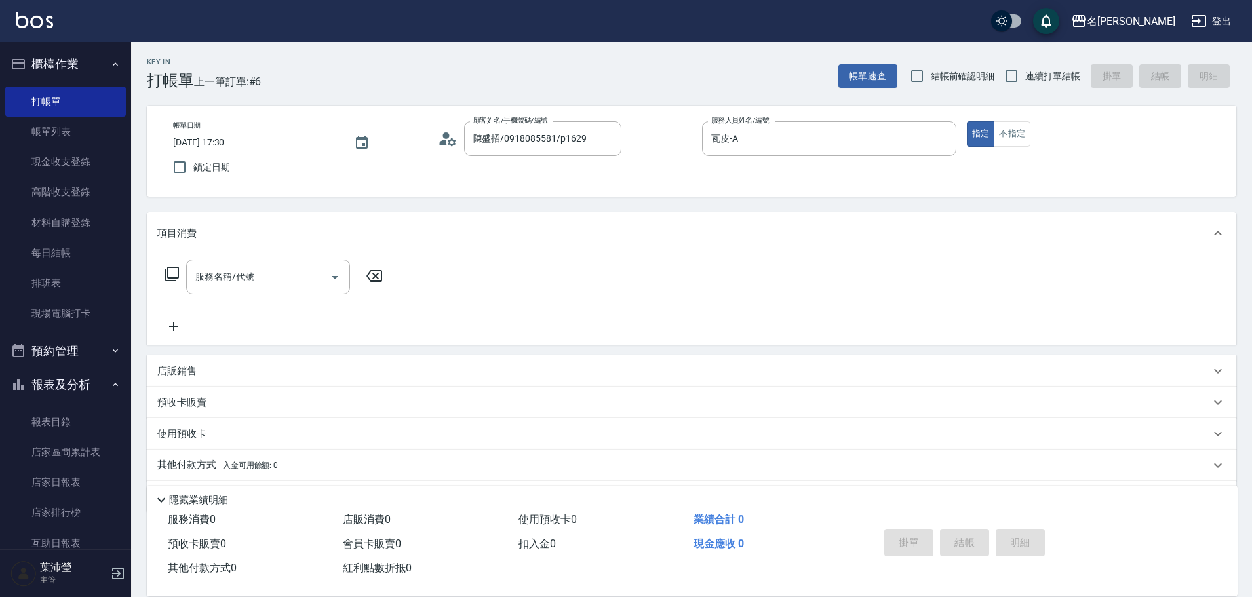
click at [174, 269] on icon at bounding box center [172, 274] width 16 height 16
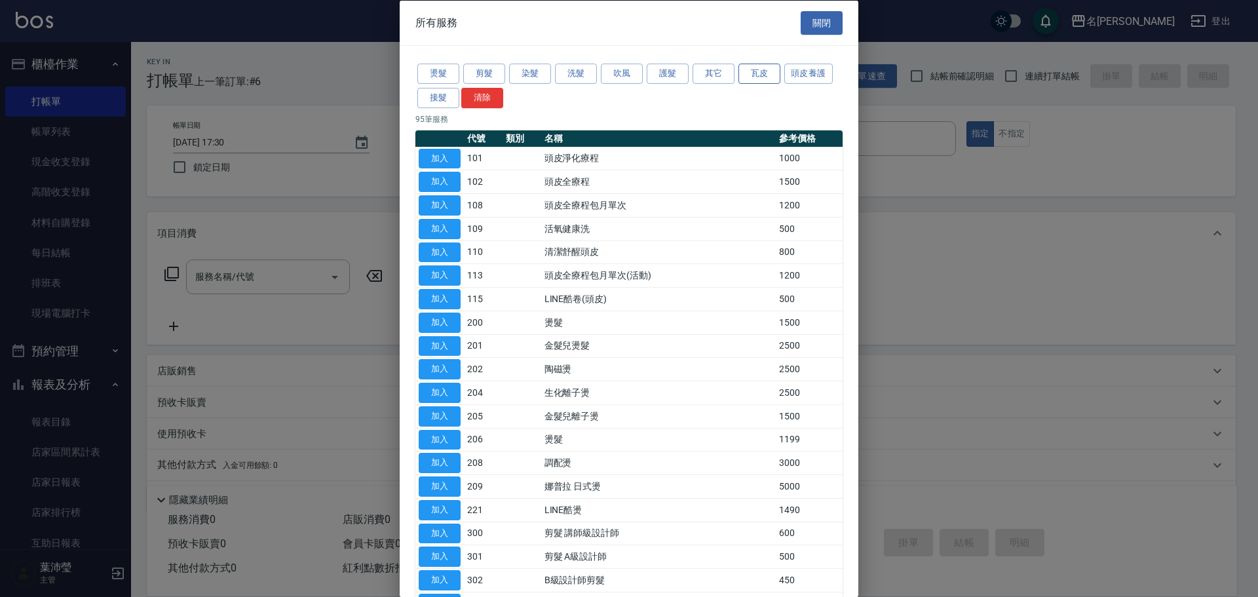
click at [757, 76] on button "瓦皮" at bounding box center [760, 74] width 42 height 20
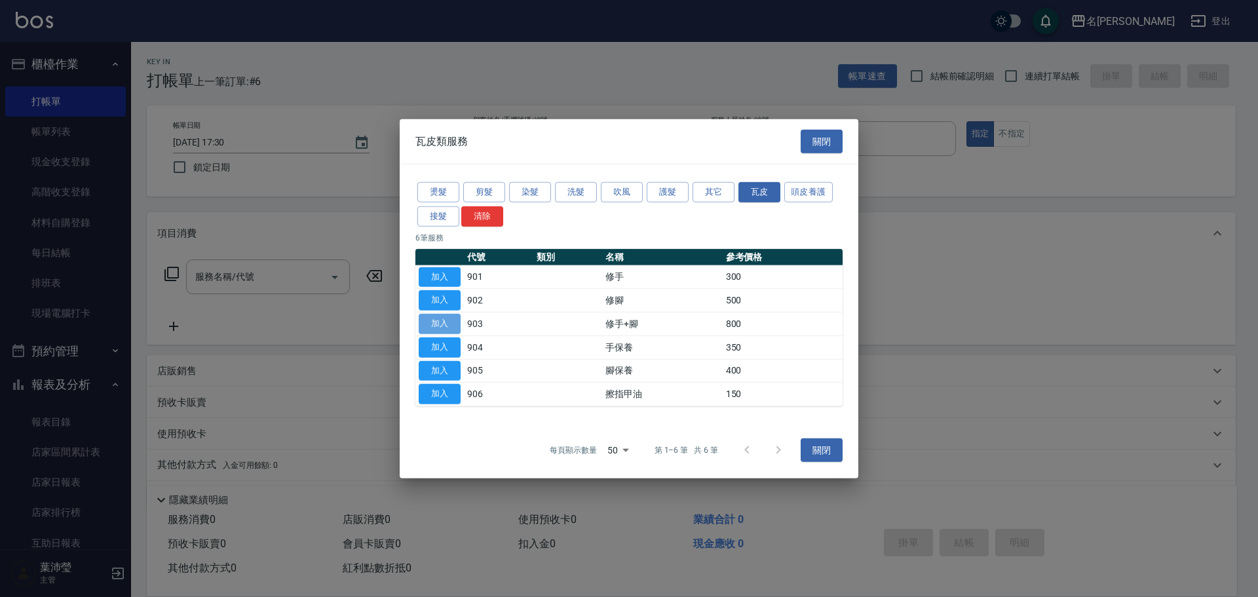
click at [432, 319] on button "加入" at bounding box center [440, 324] width 42 height 20
type input "修手+腳(903)"
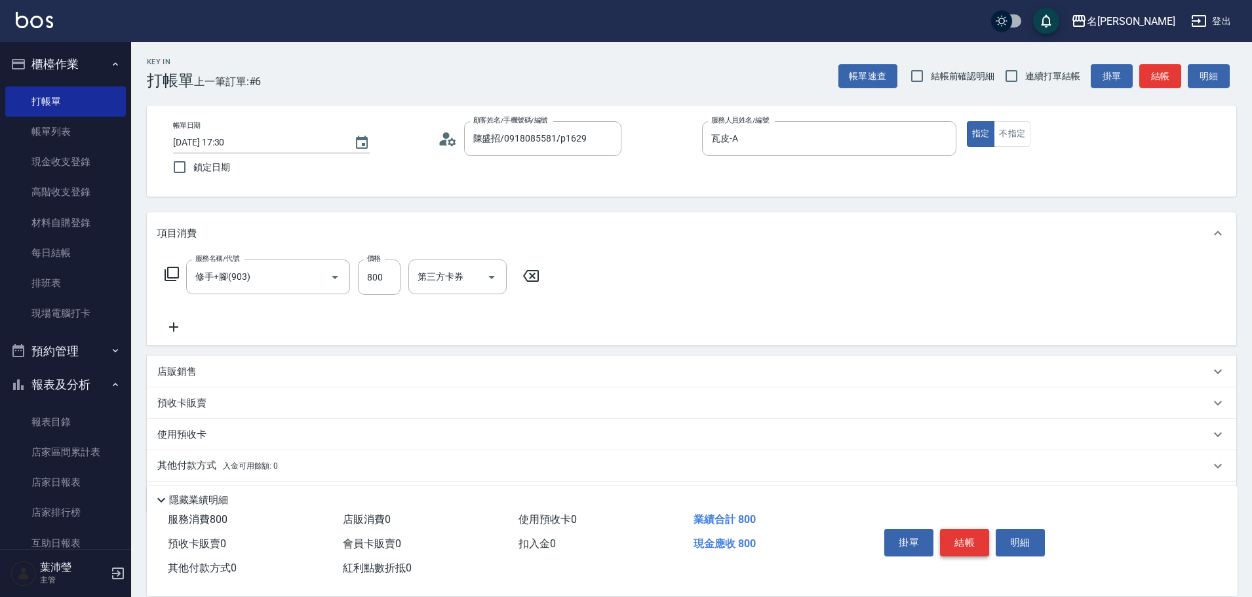
click at [960, 536] on button "結帳" at bounding box center [964, 543] width 49 height 28
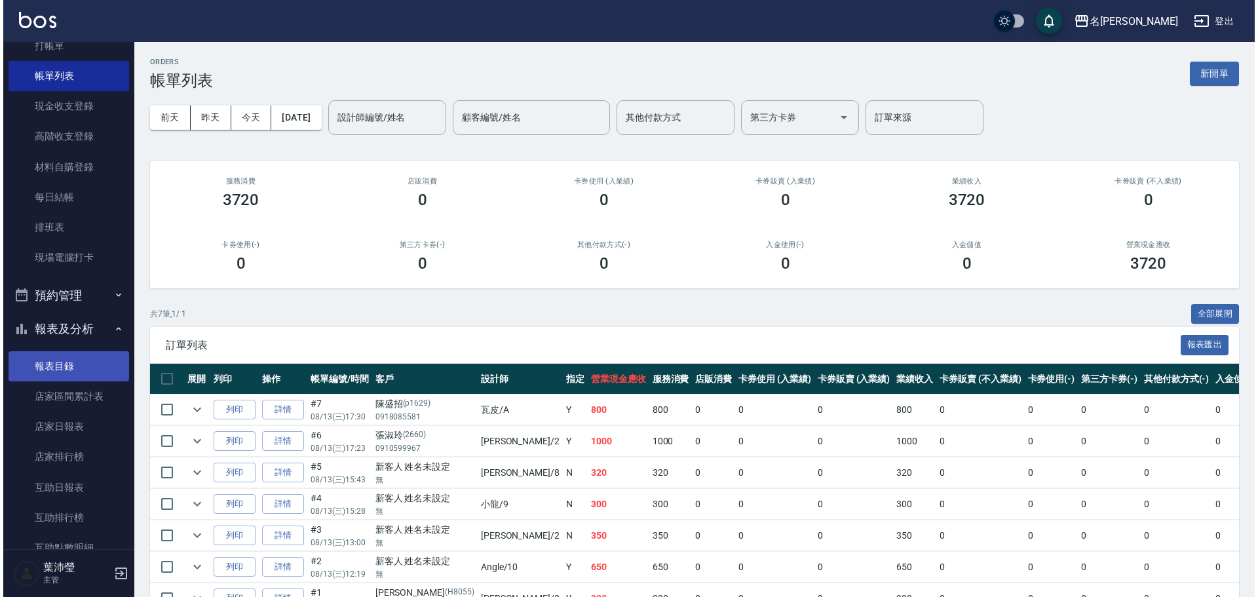
scroll to position [131, 0]
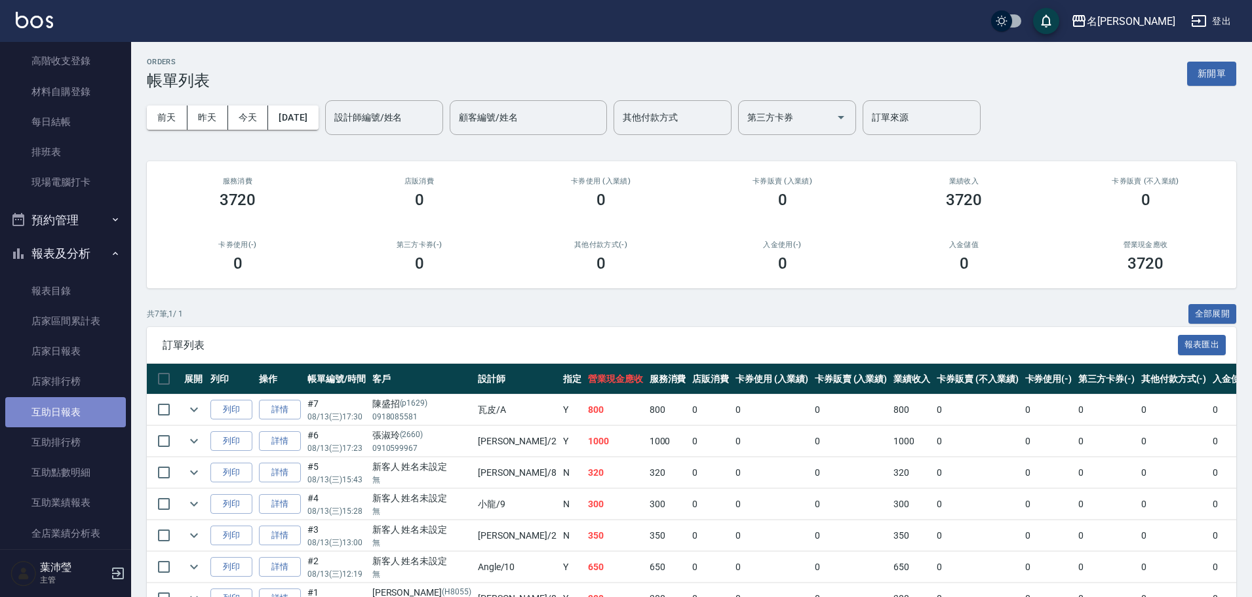
click at [90, 416] on link "互助日報表" at bounding box center [65, 412] width 121 height 30
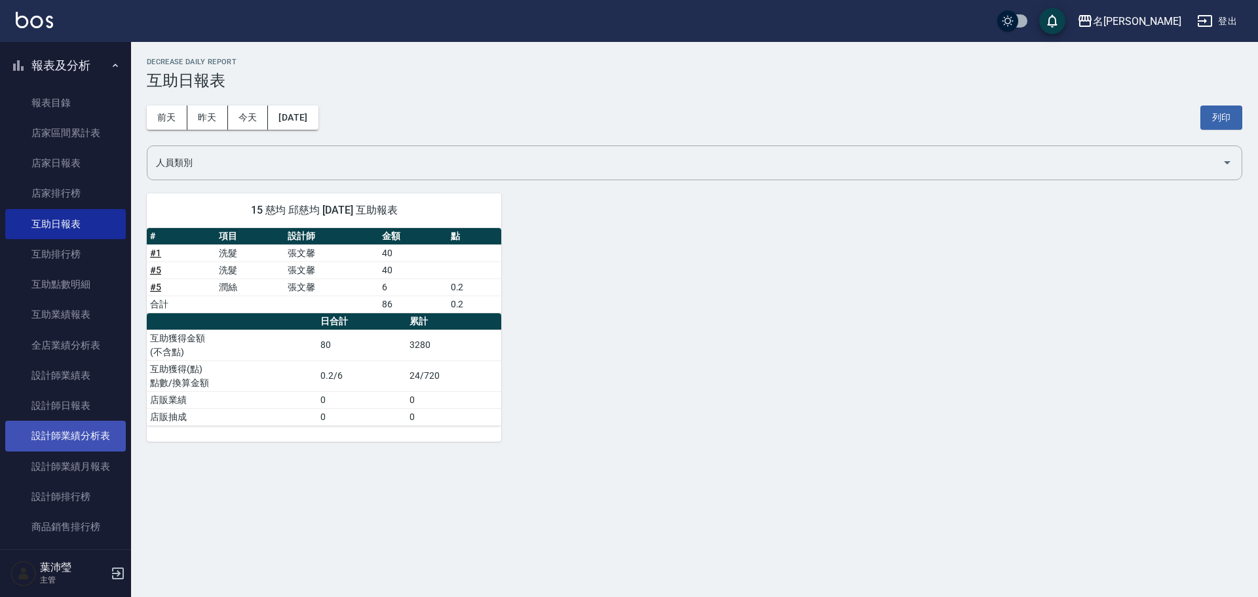
scroll to position [328, 0]
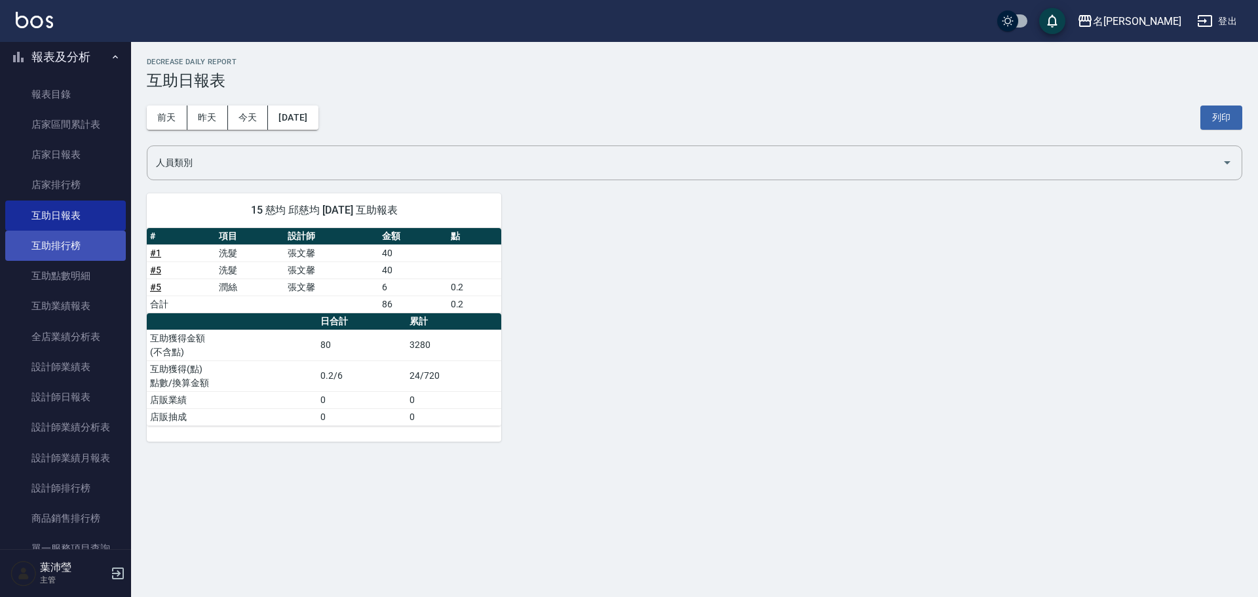
click at [71, 252] on link "互助排行榜" at bounding box center [65, 246] width 121 height 30
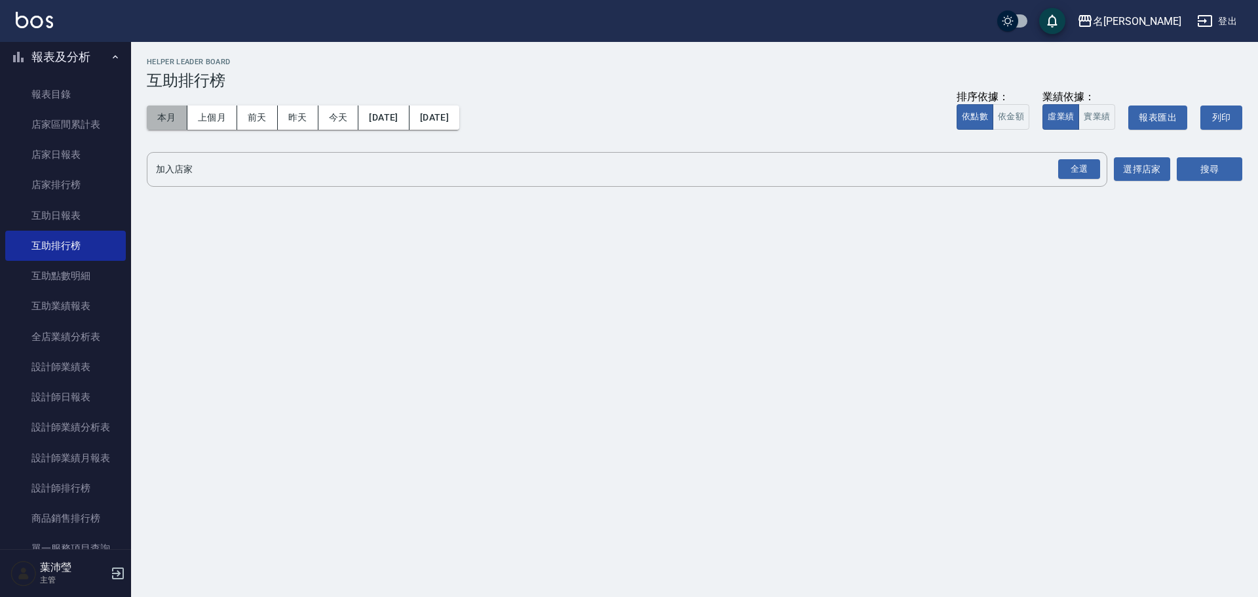
click at [166, 121] on button "本月" at bounding box center [167, 118] width 41 height 24
click at [1077, 164] on div "全選" at bounding box center [1080, 169] width 42 height 20
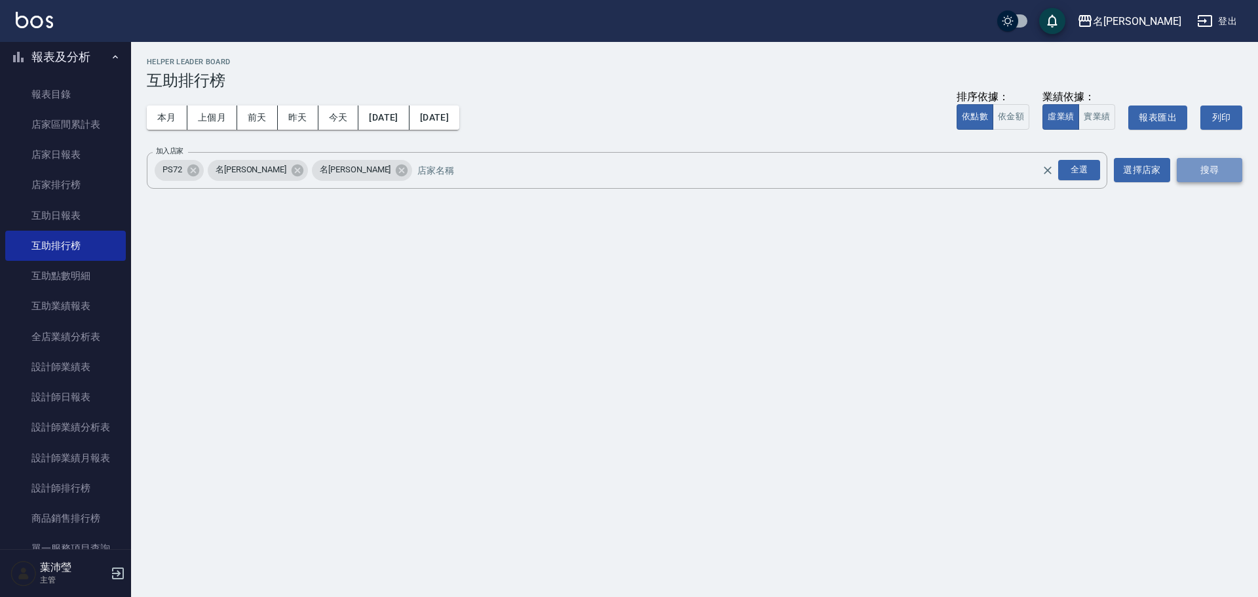
click at [1177, 166] on button "搜尋" at bounding box center [1210, 170] width 66 height 24
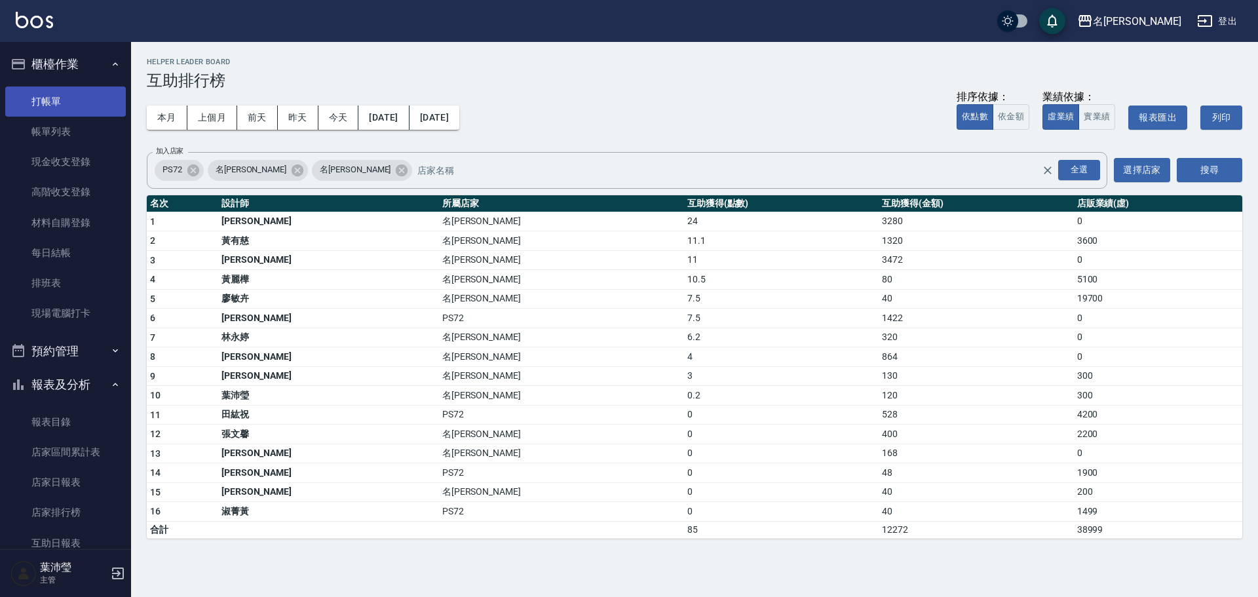
click at [63, 102] on link "打帳單" at bounding box center [65, 102] width 121 height 30
